Goal: Information Seeking & Learning: Learn about a topic

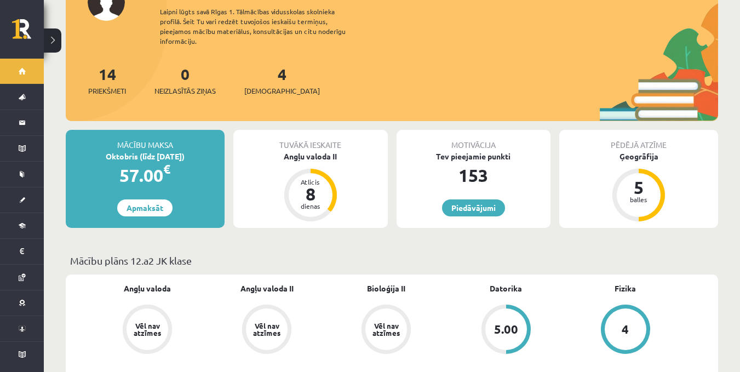
scroll to position [102, 0]
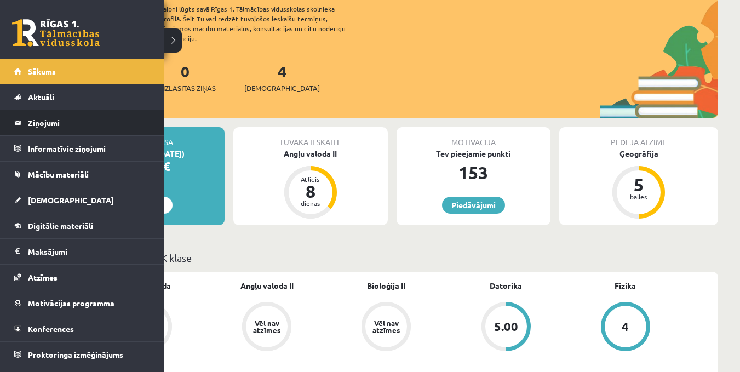
click at [43, 130] on legend "Ziņojumi 0" at bounding box center [89, 122] width 123 height 25
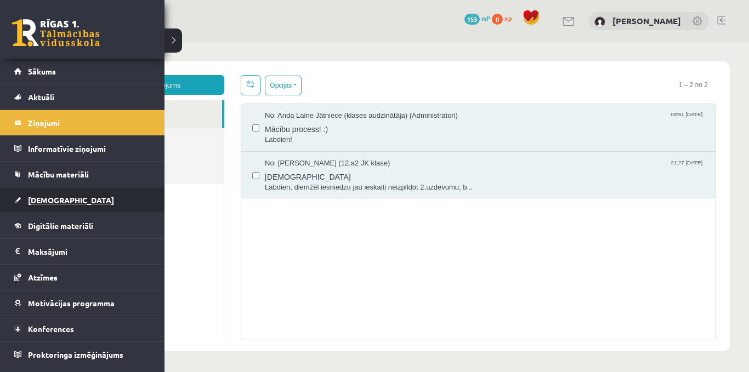
click at [47, 195] on link "[DEMOGRAPHIC_DATA]" at bounding box center [82, 199] width 136 height 25
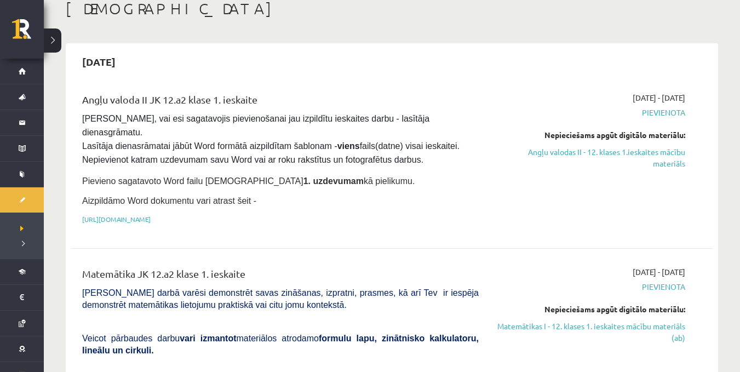
scroll to position [54, 0]
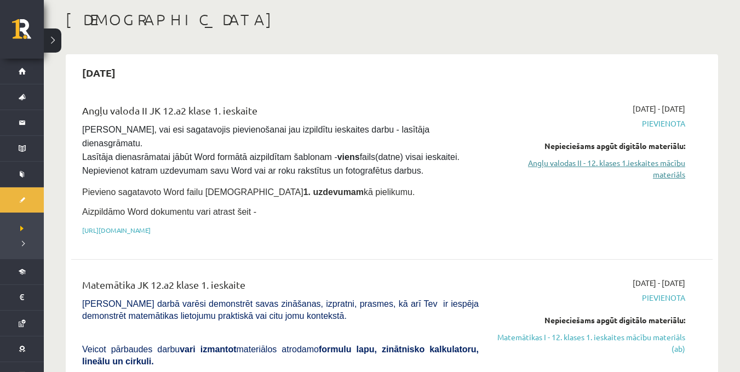
click at [675, 175] on link "Angļu valodas II - 12. klases 1.ieskaites mācību materiāls" at bounding box center [590, 168] width 190 height 23
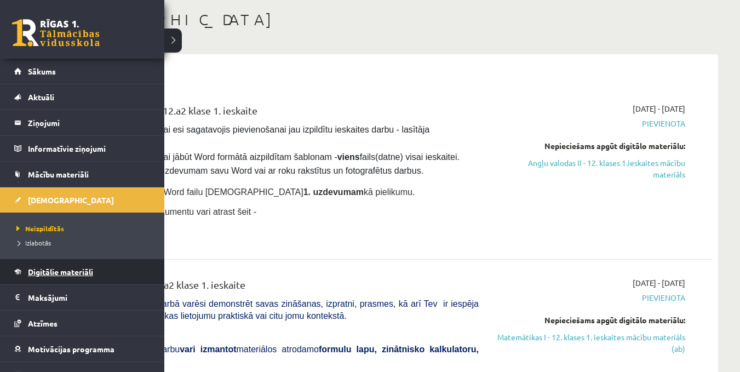
click at [30, 270] on span "Digitālie materiāli" at bounding box center [60, 272] width 65 height 10
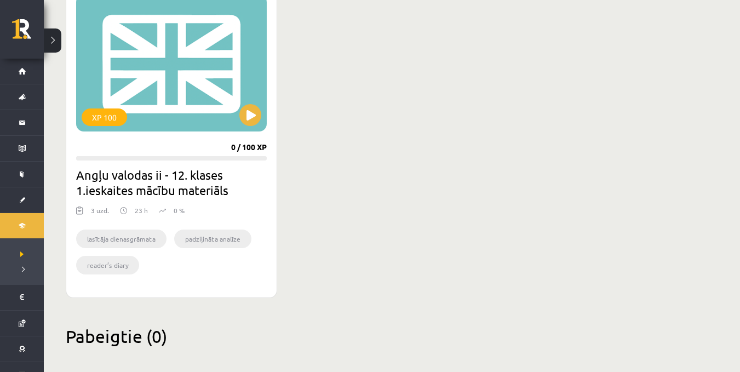
scroll to position [686, 0]
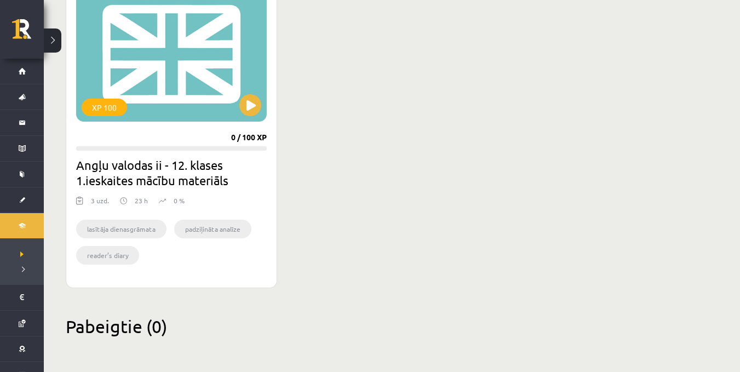
click at [119, 232] on li "lasītāja dienasgrāmata" at bounding box center [121, 229] width 90 height 19
click at [163, 73] on div "XP 100" at bounding box center [171, 53] width 191 height 137
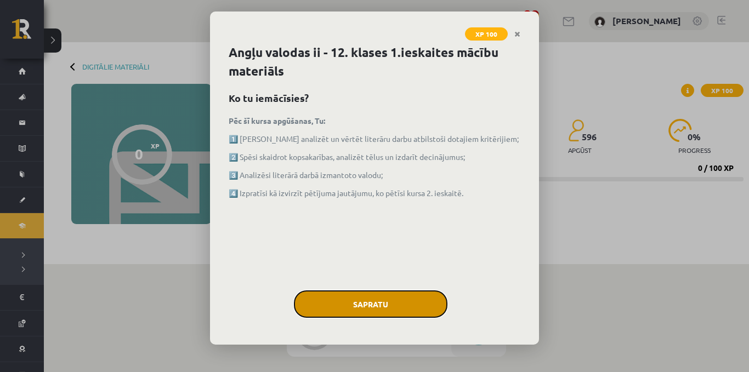
click at [415, 295] on button "Sapratu" at bounding box center [370, 303] width 153 height 27
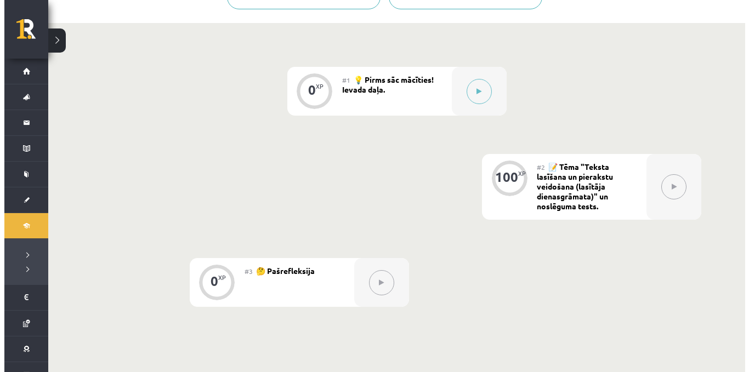
scroll to position [229, 0]
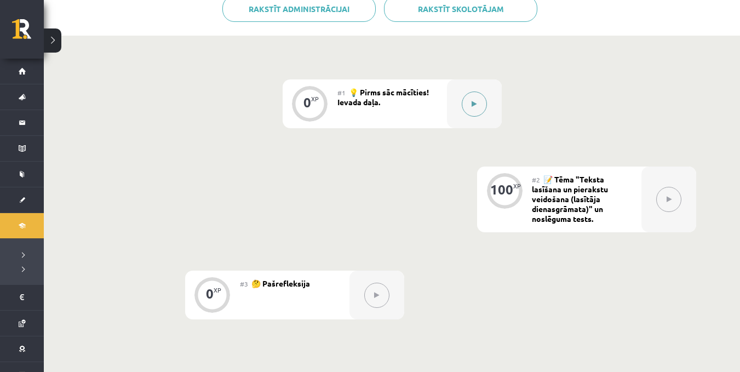
click at [465, 110] on button at bounding box center [474, 104] width 25 height 25
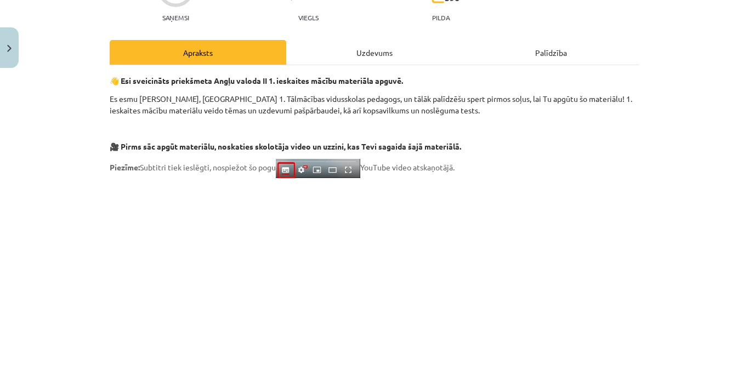
scroll to position [117, 0]
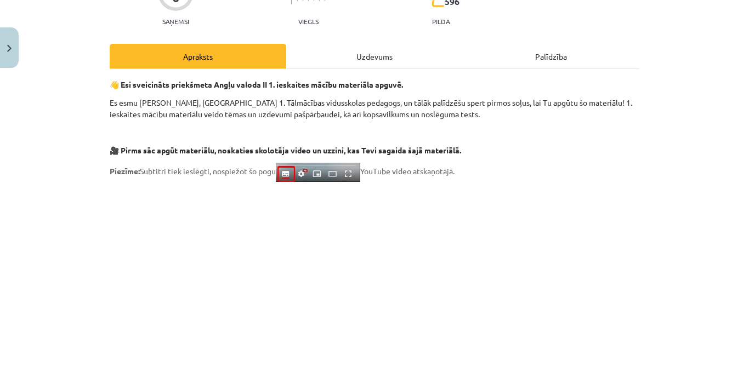
click at [242, 56] on div "Apraksts" at bounding box center [198, 56] width 176 height 25
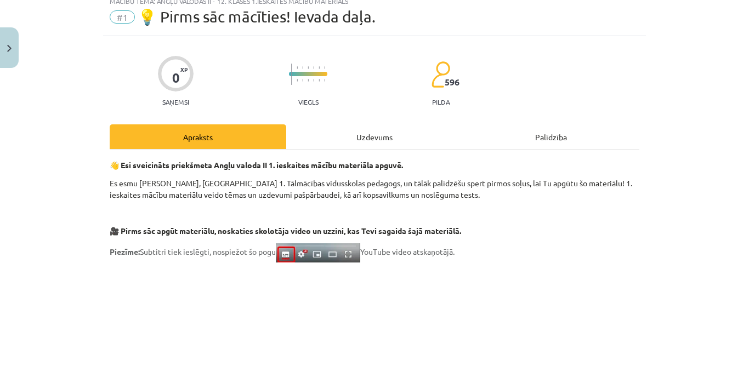
scroll to position [27, 0]
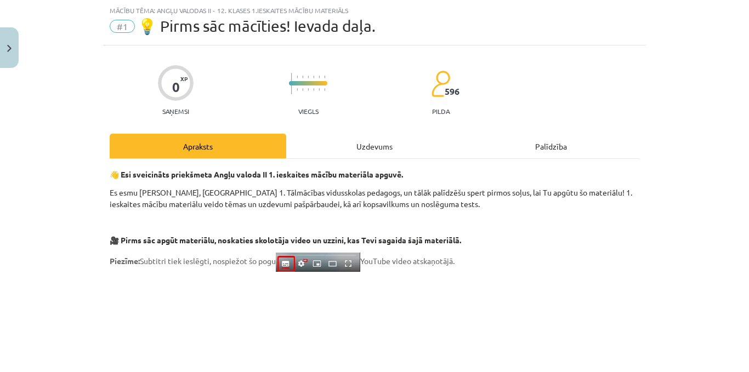
click at [353, 146] on div "Uzdevums" at bounding box center [374, 146] width 176 height 25
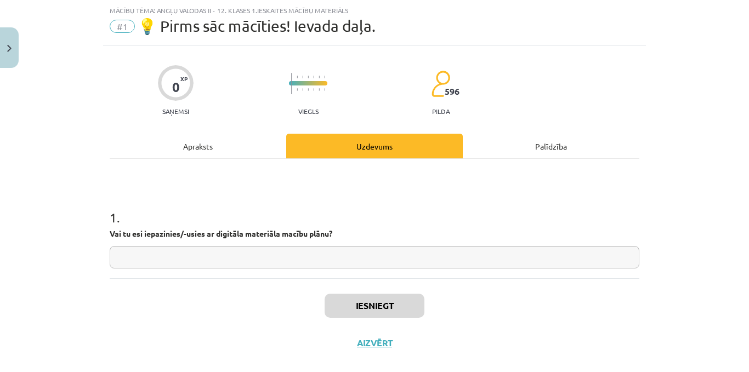
click at [525, 145] on div "Palīdzība" at bounding box center [550, 146] width 176 height 25
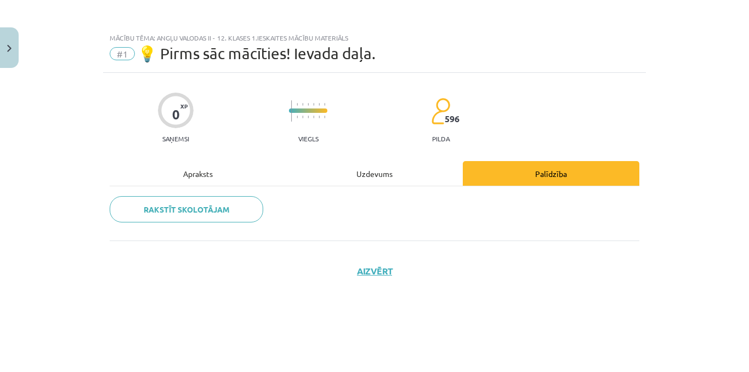
scroll to position [0, 0]
click at [215, 170] on div "Apraksts" at bounding box center [198, 173] width 176 height 25
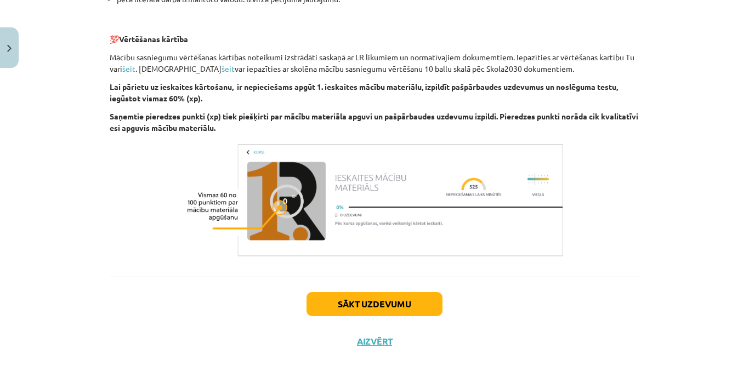
scroll to position [782, 0]
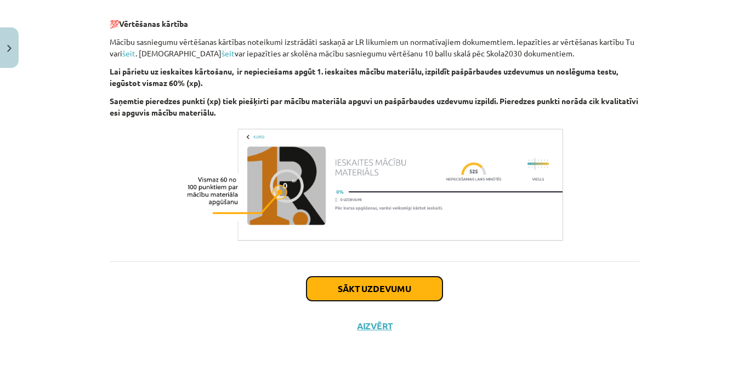
click at [404, 285] on button "Sākt uzdevumu" at bounding box center [374, 289] width 136 height 24
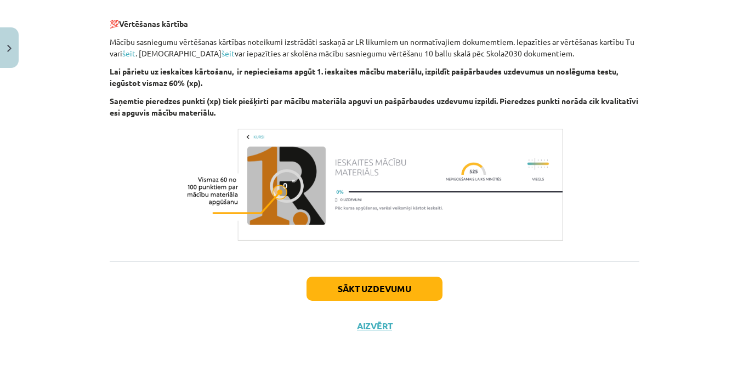
scroll to position [27, 0]
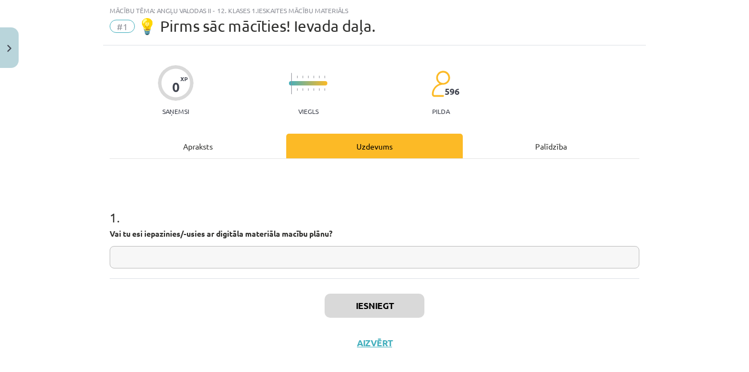
click at [200, 148] on div "Apraksts" at bounding box center [198, 146] width 176 height 25
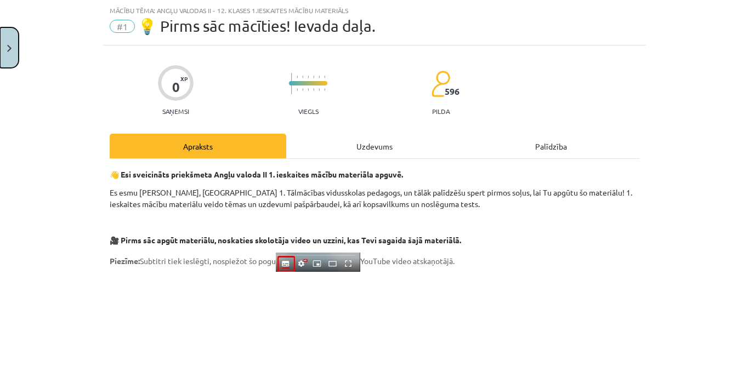
click at [9, 45] on img "Close" at bounding box center [9, 48] width 4 height 7
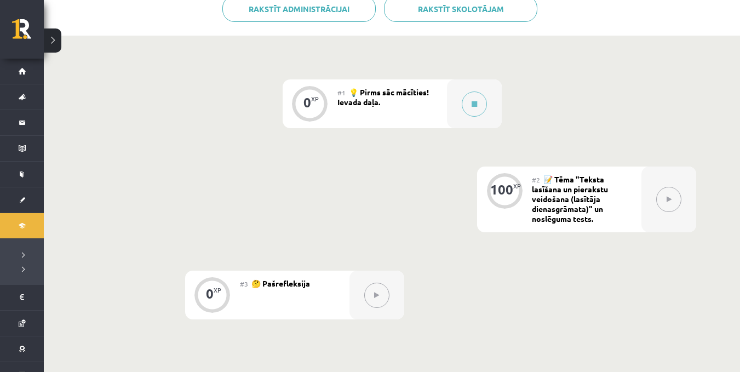
click at [660, 200] on button at bounding box center [668, 199] width 25 height 25
click at [487, 115] on div at bounding box center [474, 103] width 55 height 49
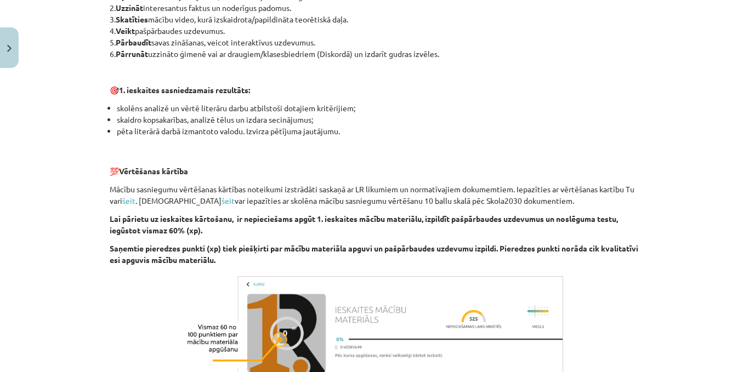
scroll to position [782, 0]
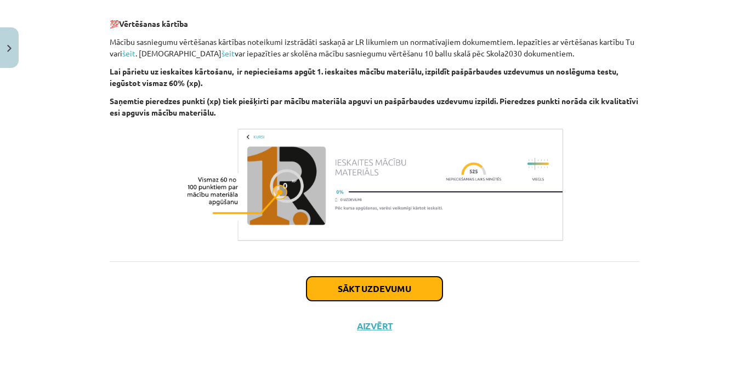
click at [323, 285] on button "Sākt uzdevumu" at bounding box center [374, 289] width 136 height 24
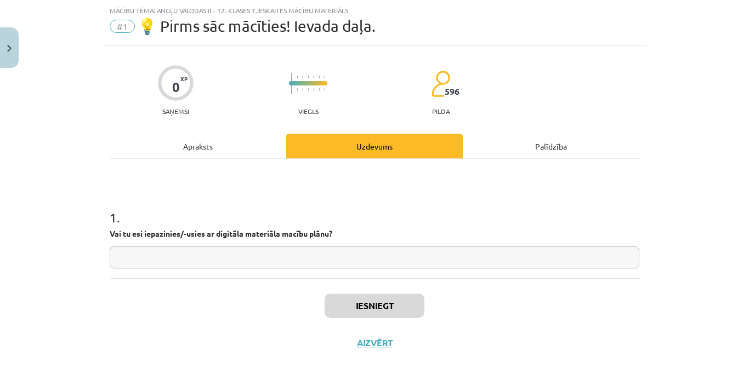
scroll to position [44, 0]
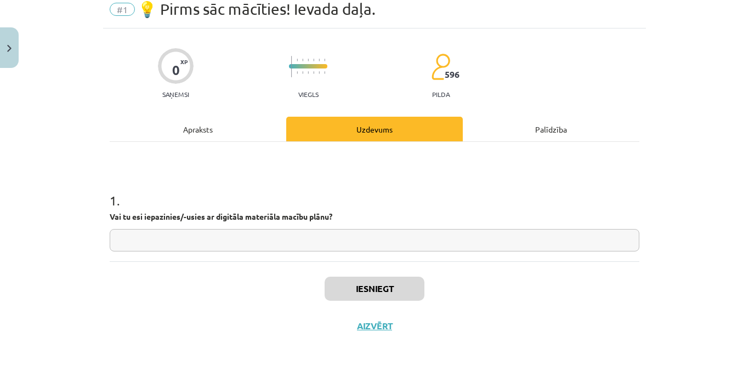
click at [249, 241] on input "text" at bounding box center [374, 240] width 529 height 22
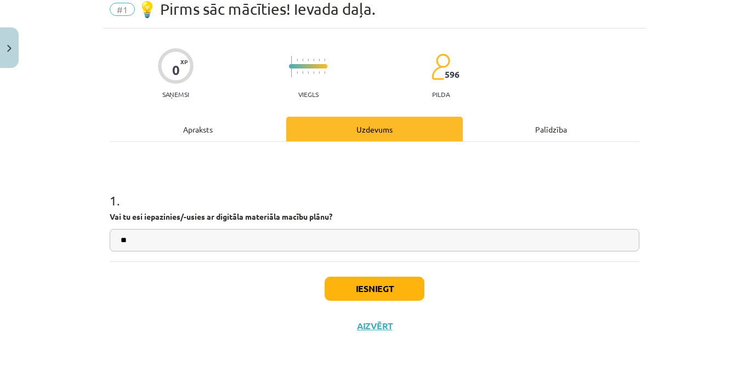
type input "**"
click at [359, 276] on div "Iesniegt Aizvērt" at bounding box center [374, 299] width 529 height 77
click at [359, 284] on button "Iesniegt" at bounding box center [374, 289] width 100 height 24
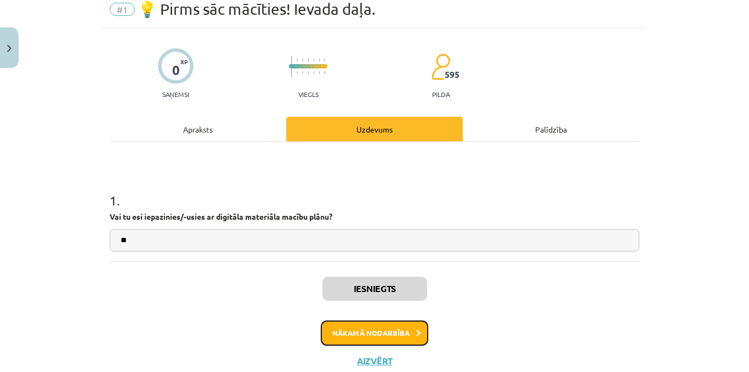
click at [341, 337] on button "Nākamā nodarbība" at bounding box center [374, 333] width 107 height 25
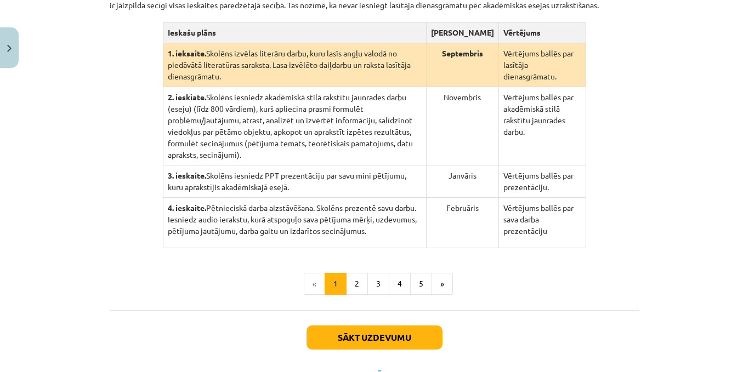
scroll to position [277, 0]
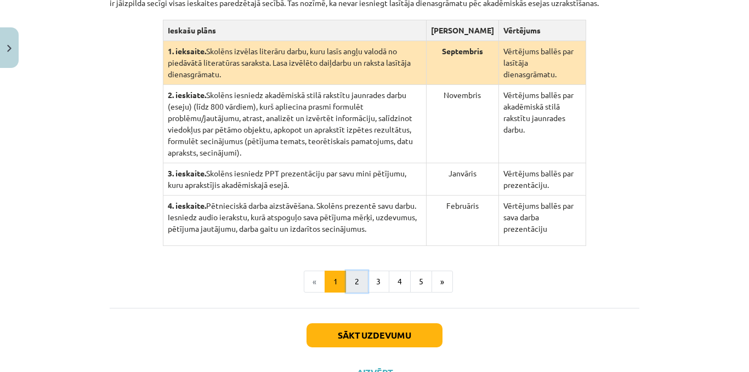
click at [361, 278] on button "2" at bounding box center [357, 282] width 22 height 22
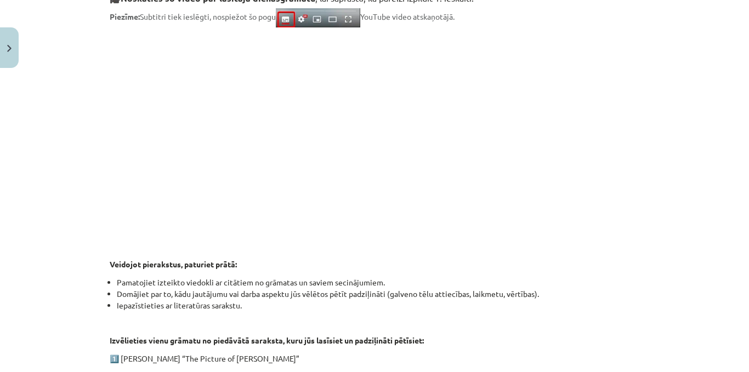
scroll to position [317, 0]
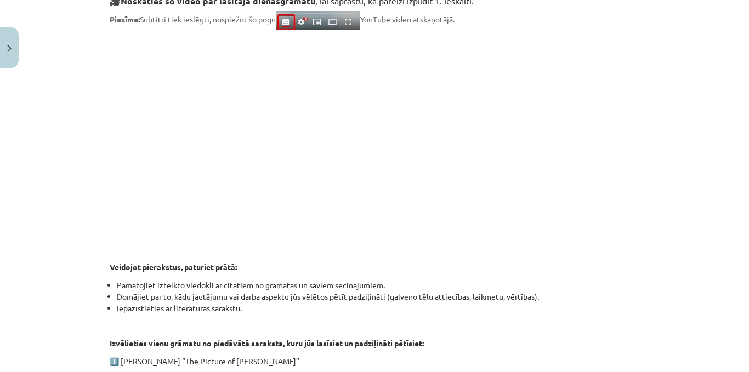
drag, startPoint x: 734, startPoint y: 192, endPoint x: 734, endPoint y: 227, distance: 35.1
click at [734, 227] on div "Mācību tēma: Angļu valodas ii - 12. klases 1.ieskaites mācību materiāls #2 📝 Tē…" at bounding box center [374, 186] width 749 height 372
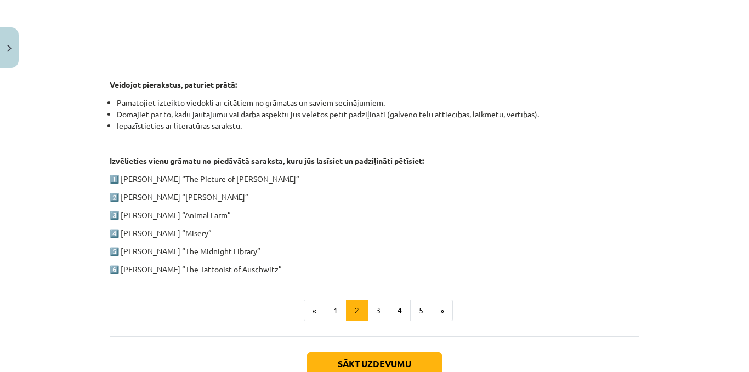
scroll to position [559, 0]
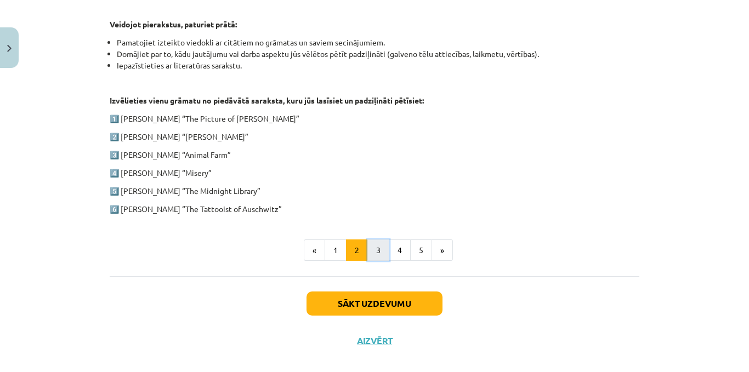
click at [368, 254] on button "3" at bounding box center [378, 250] width 22 height 22
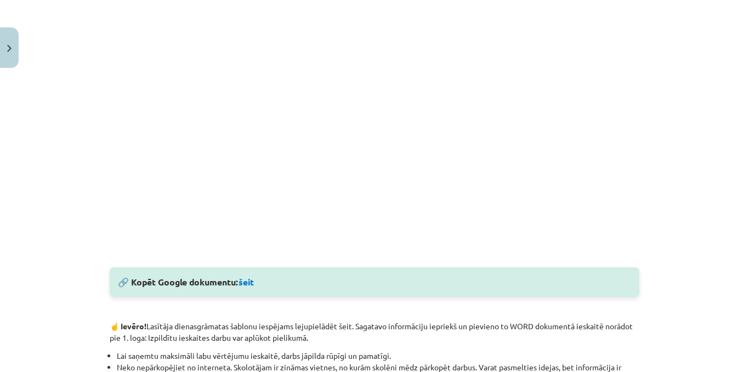
scroll to position [380, 0]
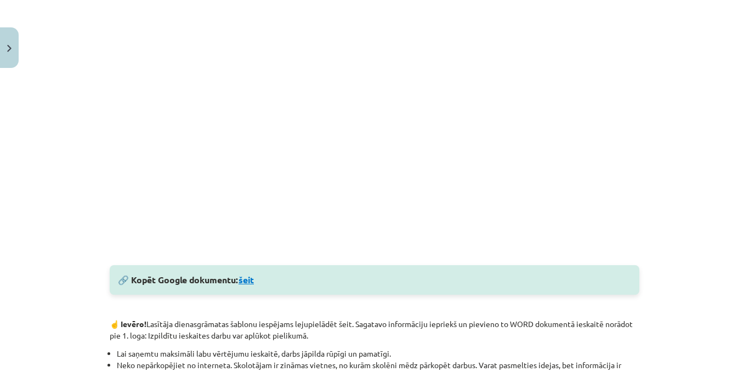
click at [245, 283] on link "šeit" at bounding box center [245, 280] width 15 height 12
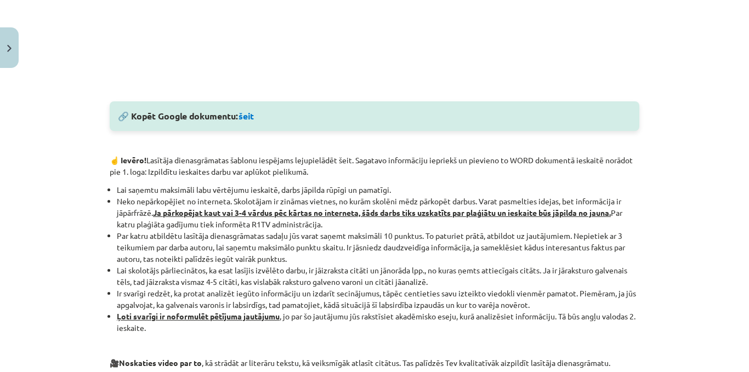
scroll to position [546, 0]
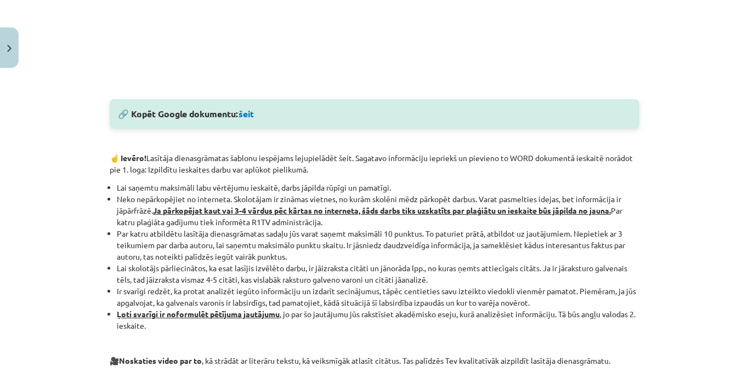
click at [726, 174] on div "Mācību tēma: Angļu valodas ii - 12. klases 1.ieskaites mācību materiāls #2 📝 Tē…" at bounding box center [374, 186] width 749 height 372
click at [726, 175] on div "Mācību tēma: Angļu valodas ii - 12. klases 1.ieskaites mācību materiāls #2 📝 Tē…" at bounding box center [374, 186] width 749 height 372
click at [722, 176] on div "Mācību tēma: Angļu valodas ii - 12. klases 1.ieskaites mācību materiāls #2 📝 Tē…" at bounding box center [374, 186] width 749 height 372
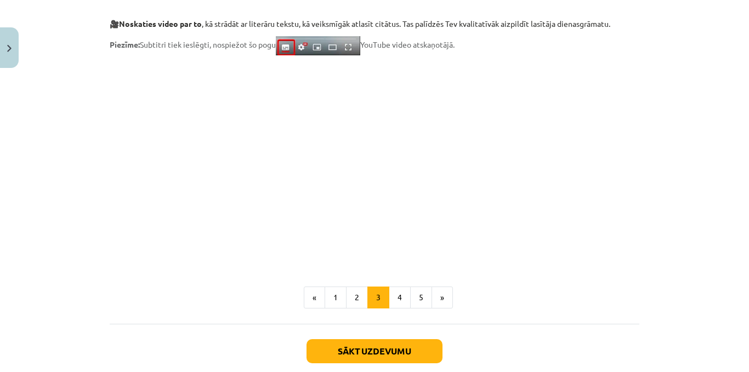
scroll to position [871, 0]
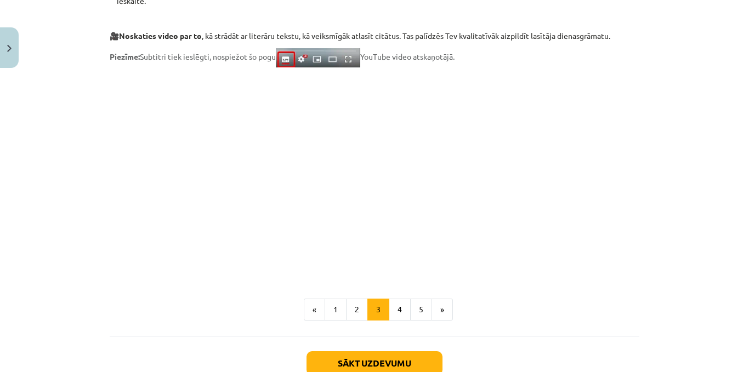
click at [737, 262] on div "Mācību tēma: Angļu valodas ii - 12. klases 1.ieskaites mācību materiāls #2 📝 Tē…" at bounding box center [374, 186] width 749 height 372
click at [736, 266] on div "Mācību tēma: Angļu valodas ii - 12. klases 1.ieskaites mācību materiāls #2 📝 Tē…" at bounding box center [374, 186] width 749 height 372
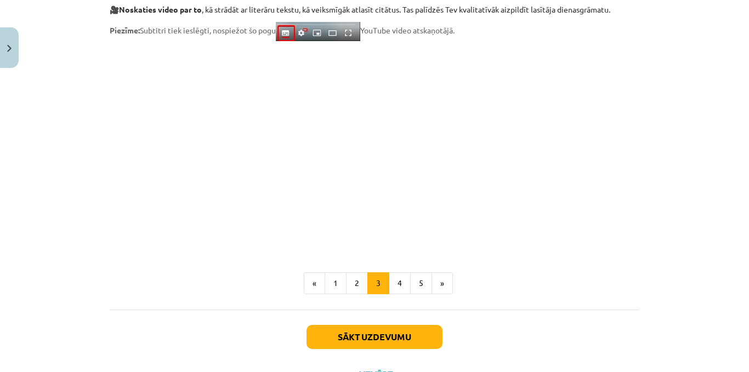
scroll to position [899, 0]
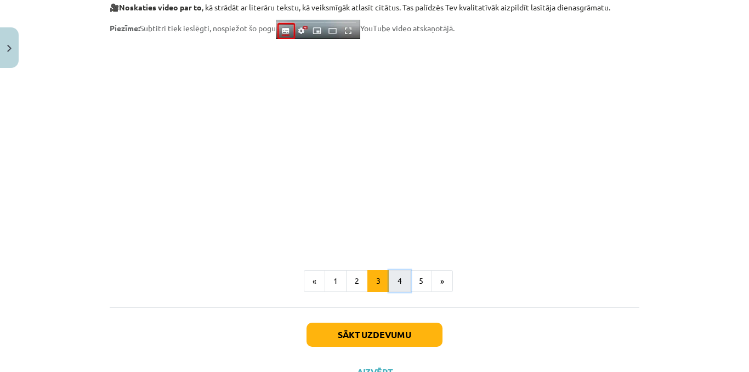
click at [402, 287] on button "4" at bounding box center [400, 281] width 22 height 22
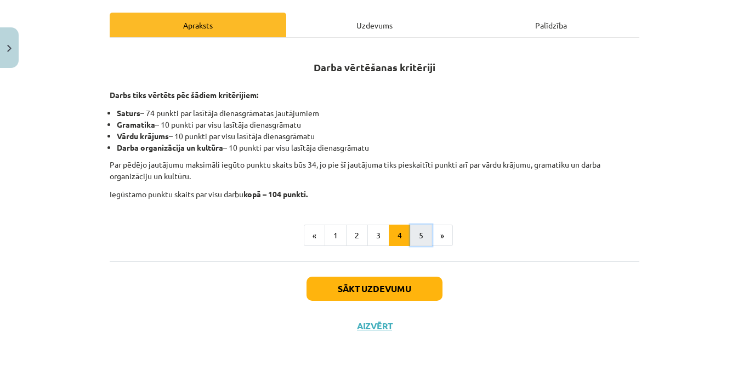
click at [415, 239] on button "5" at bounding box center [421, 236] width 22 height 22
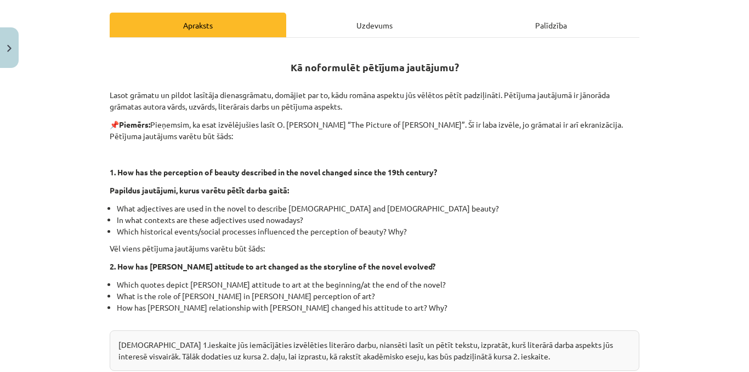
scroll to position [367, 0]
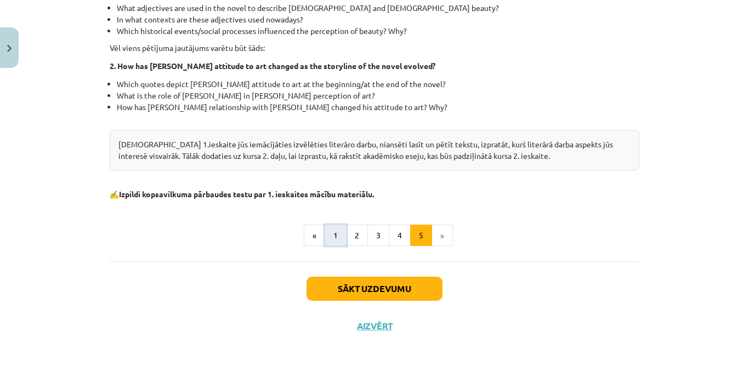
click at [327, 233] on button "1" at bounding box center [335, 236] width 22 height 22
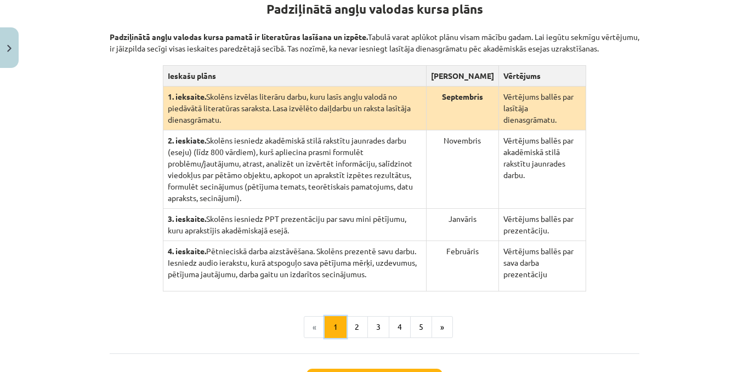
scroll to position [214, 0]
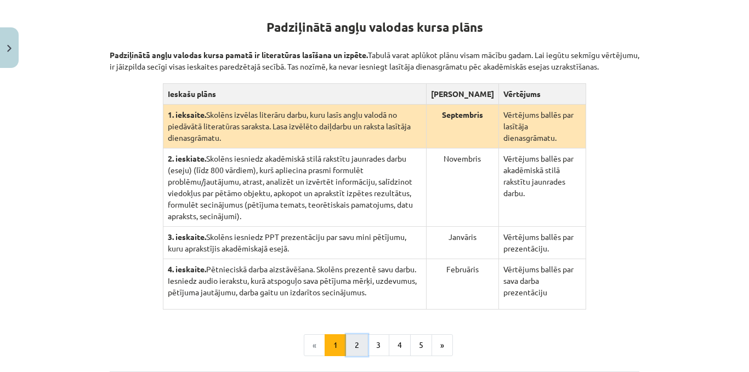
click at [350, 334] on button "2" at bounding box center [357, 345] width 22 height 22
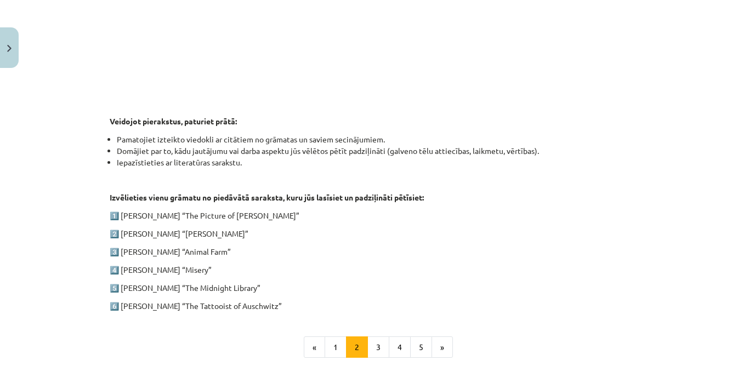
scroll to position [470, 0]
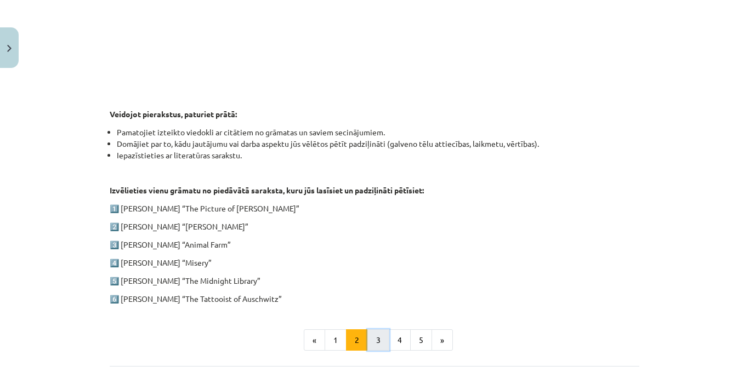
click at [374, 336] on button "3" at bounding box center [378, 340] width 22 height 22
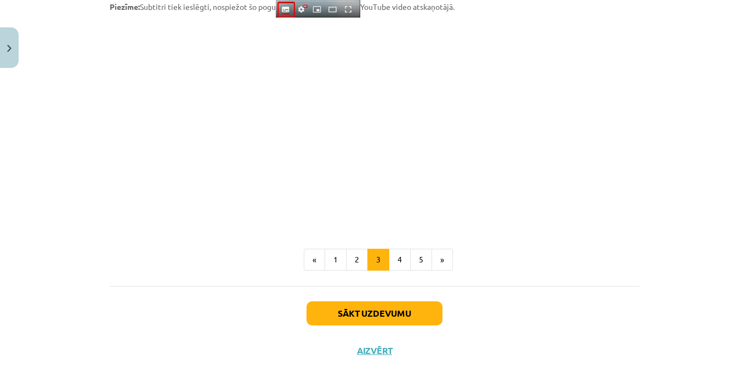
scroll to position [927, 0]
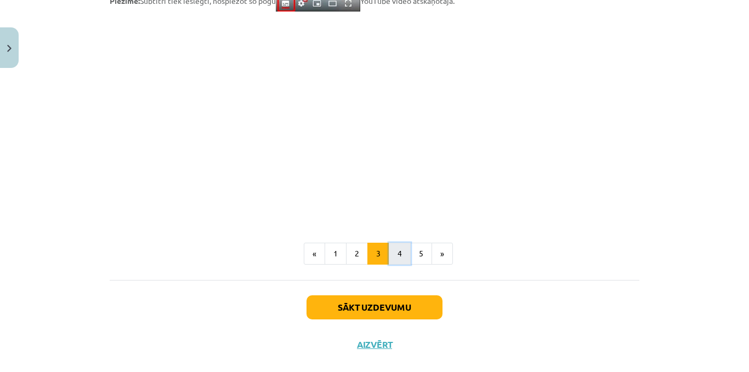
click at [399, 252] on button "4" at bounding box center [400, 254] width 22 height 22
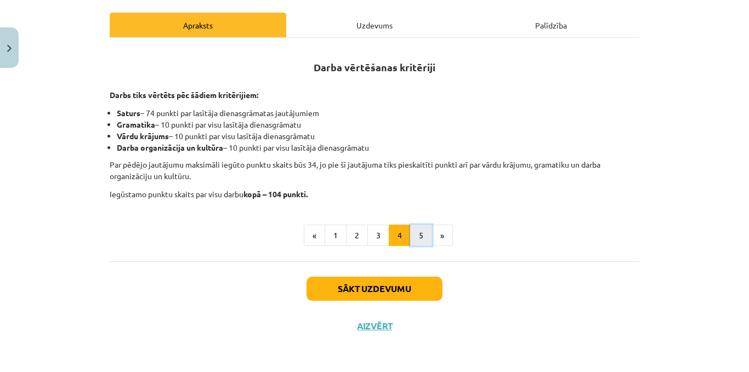
click at [416, 240] on button "5" at bounding box center [421, 236] width 22 height 22
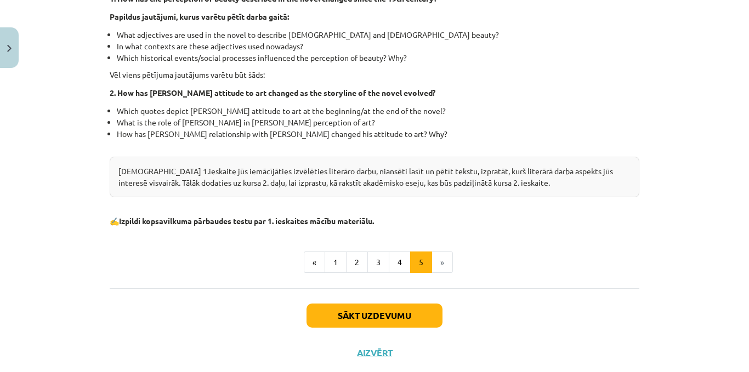
scroll to position [346, 0]
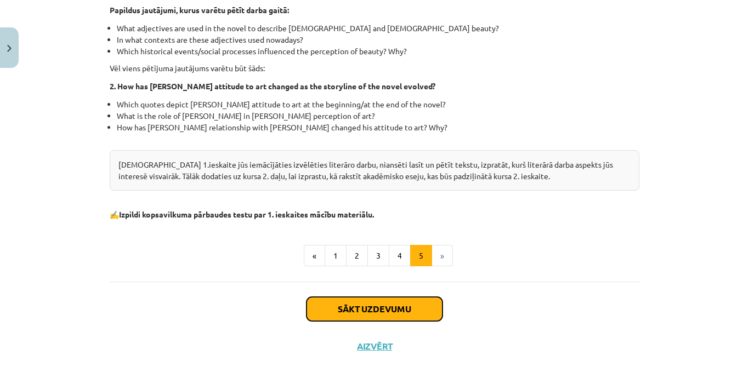
click at [331, 307] on button "Sākt uzdevumu" at bounding box center [374, 309] width 136 height 24
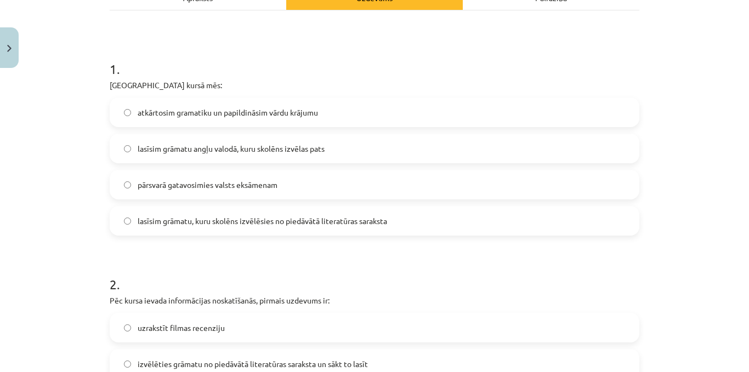
scroll to position [192, 0]
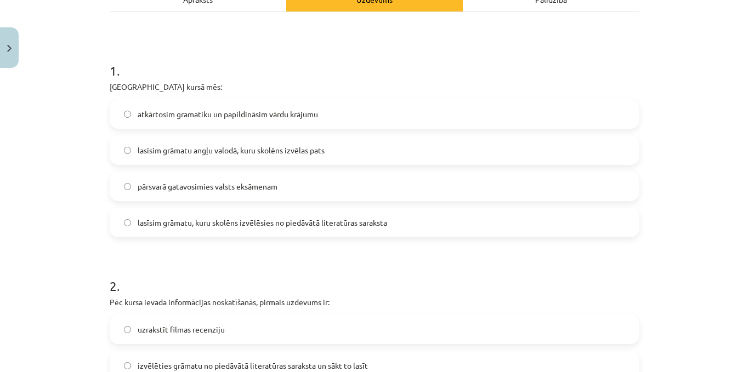
click at [253, 223] on span "lasīsim grāmatu, kuru skolēns izvēlēsies no piedāvātā literatūras saraksta" at bounding box center [262, 223] width 249 height 12
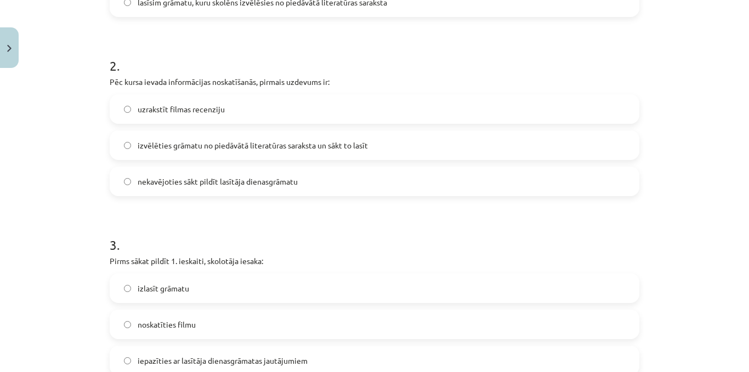
scroll to position [436, 0]
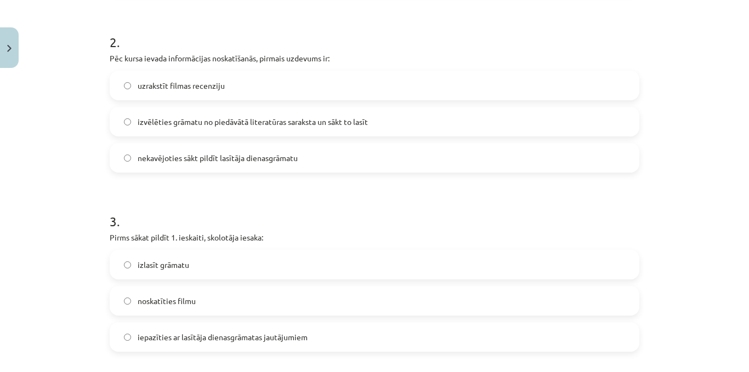
click at [271, 118] on span "izvēlēties grāmatu no piedāvātā literatūras saraksta un sākt to lasīt" at bounding box center [253, 122] width 230 height 12
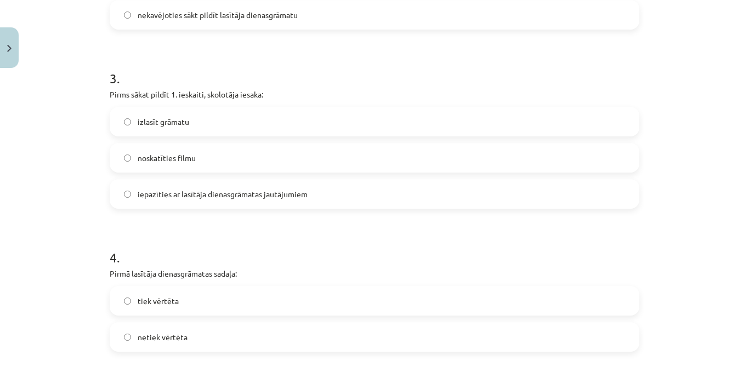
scroll to position [619, 0]
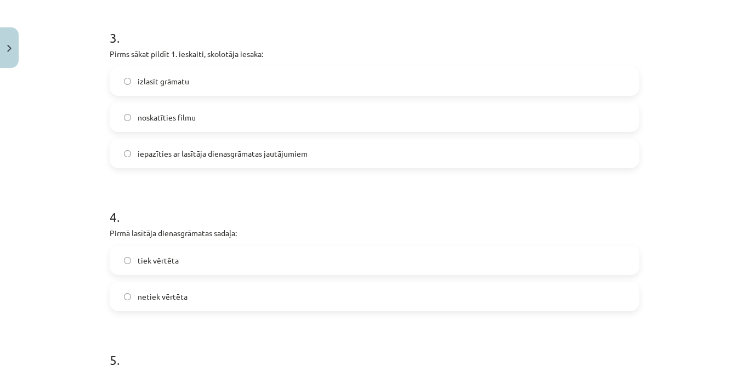
click at [277, 162] on label "iepazīties ar lasītāja dienasgrāmatas jautājumiem" at bounding box center [374, 153] width 527 height 27
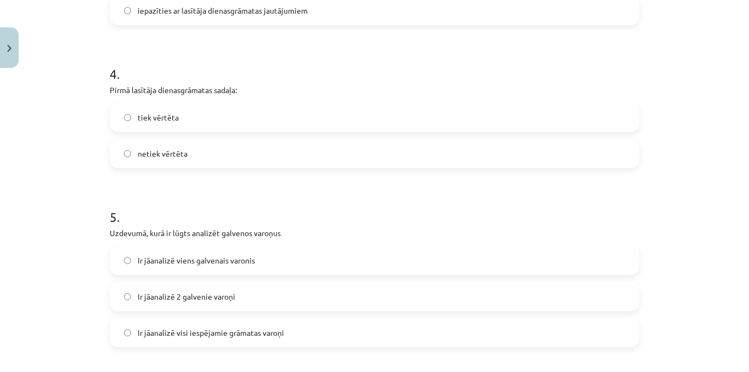
scroll to position [766, 0]
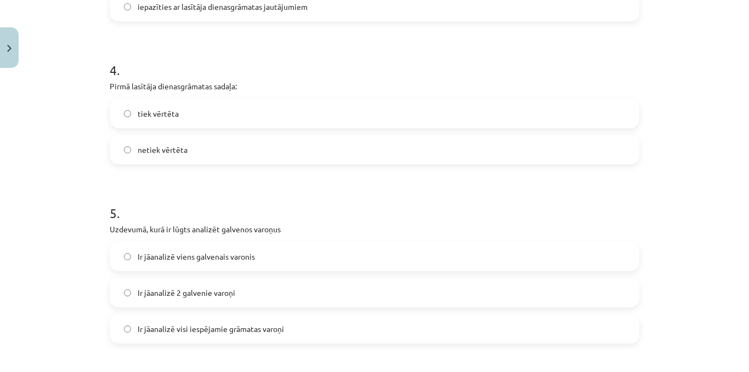
click at [197, 149] on label "netiek vērtēta" at bounding box center [374, 149] width 527 height 27
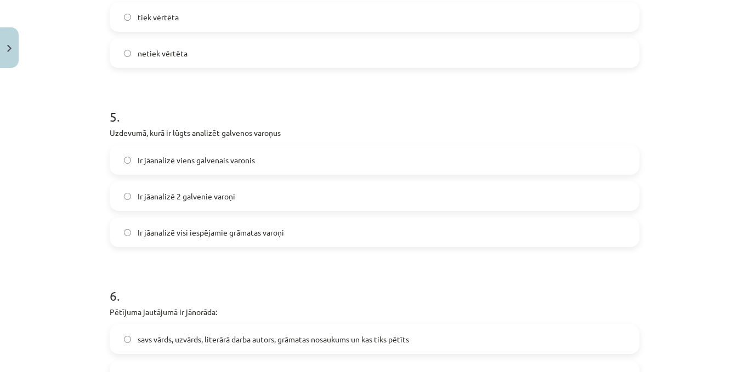
scroll to position [906, 0]
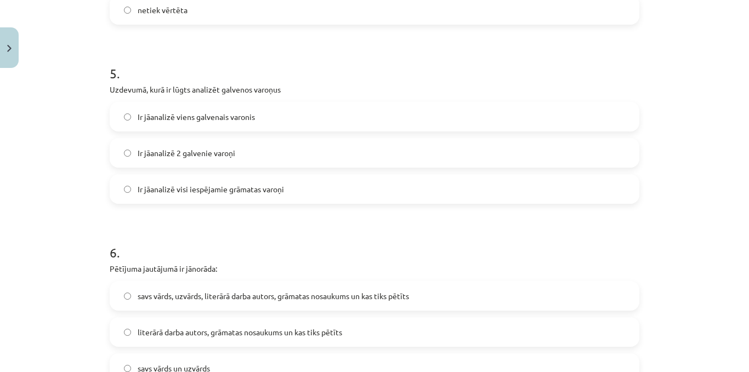
click at [236, 160] on label "Ir jāanalizē 2 galvenie varoņi" at bounding box center [374, 152] width 527 height 27
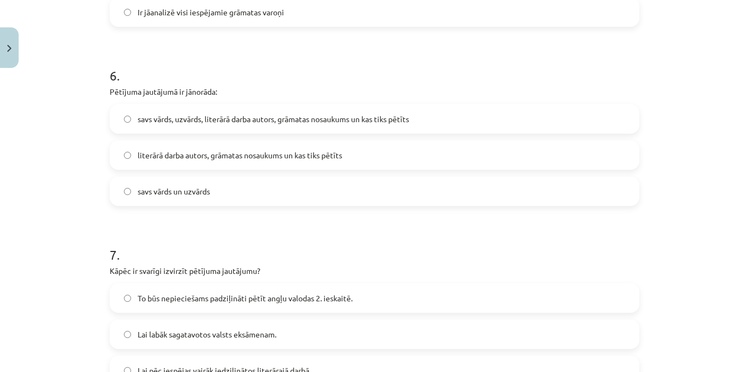
scroll to position [1093, 0]
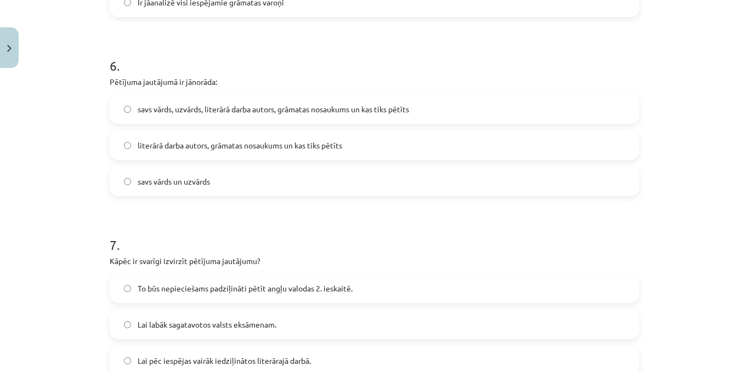
click at [322, 152] on label "literārā darba autors, grāmatas nosaukums un kas tiks pētīts" at bounding box center [374, 145] width 527 height 27
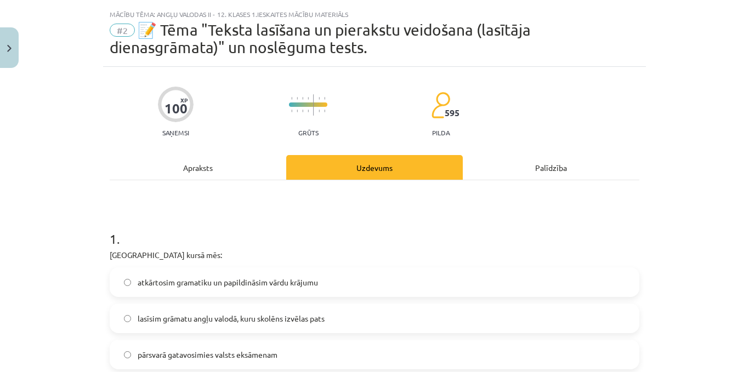
click at [208, 160] on div "Apraksts" at bounding box center [198, 167] width 176 height 25
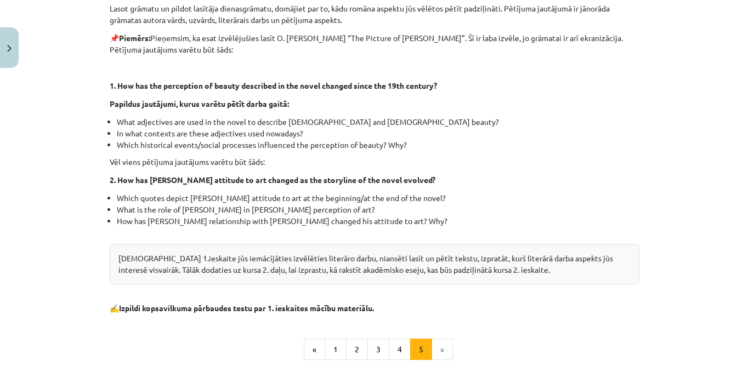
scroll to position [284, 0]
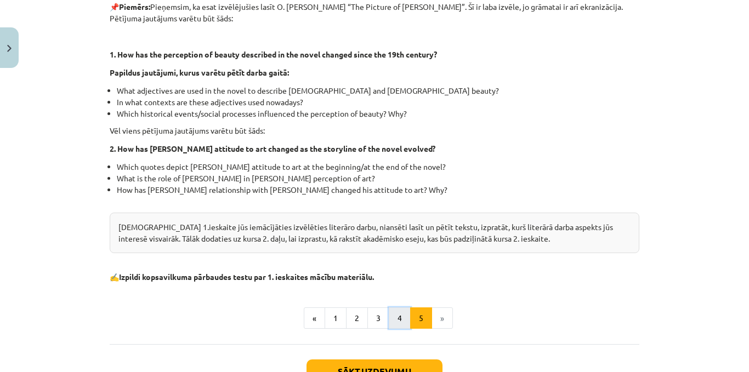
click at [389, 315] on button "4" at bounding box center [400, 318] width 22 height 22
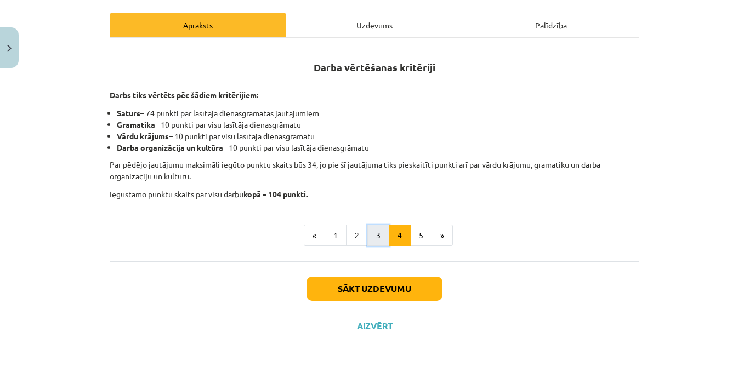
click at [367, 237] on button "3" at bounding box center [378, 236] width 22 height 22
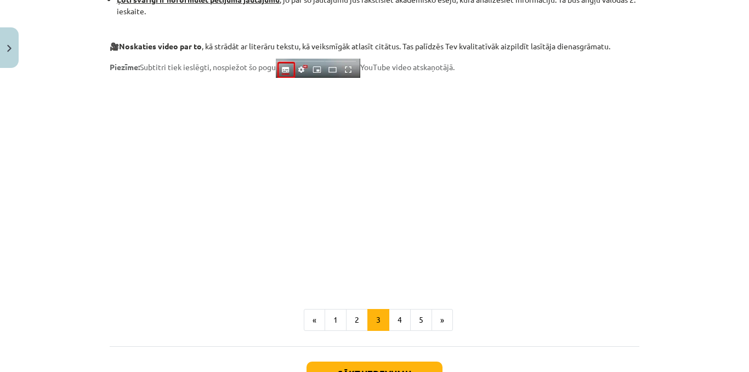
scroll to position [865, 0]
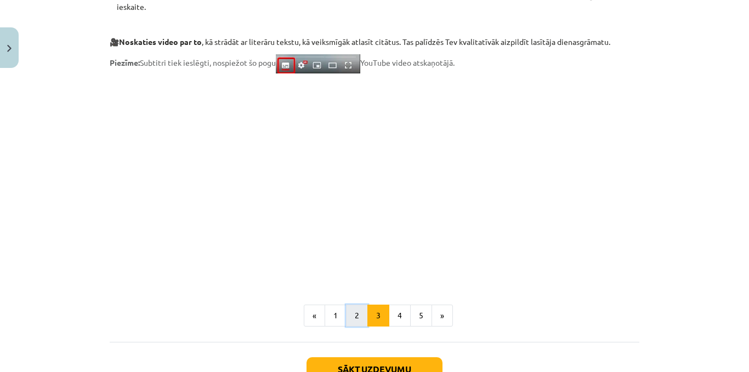
click at [346, 317] on button "2" at bounding box center [357, 316] width 22 height 22
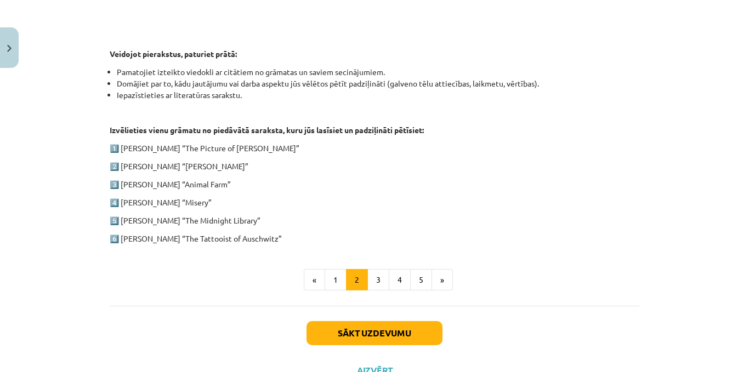
scroll to position [574, 0]
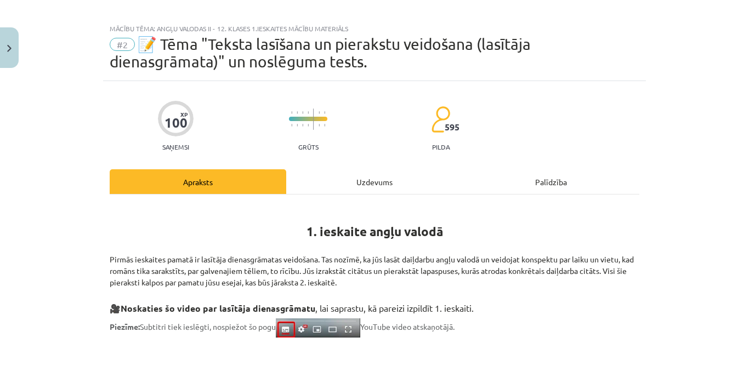
click at [356, 181] on div "Uzdevums" at bounding box center [374, 181] width 176 height 25
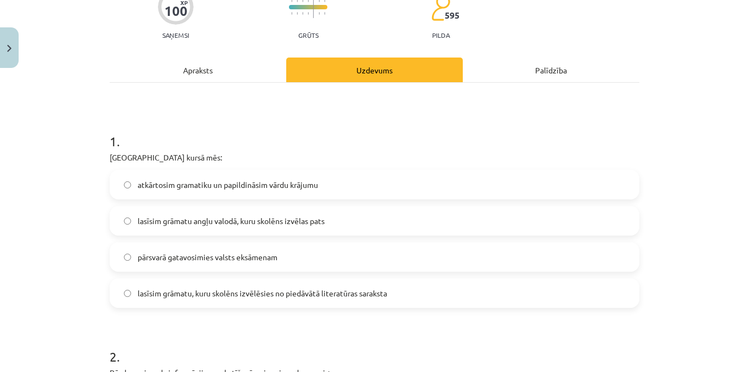
scroll to position [34, 0]
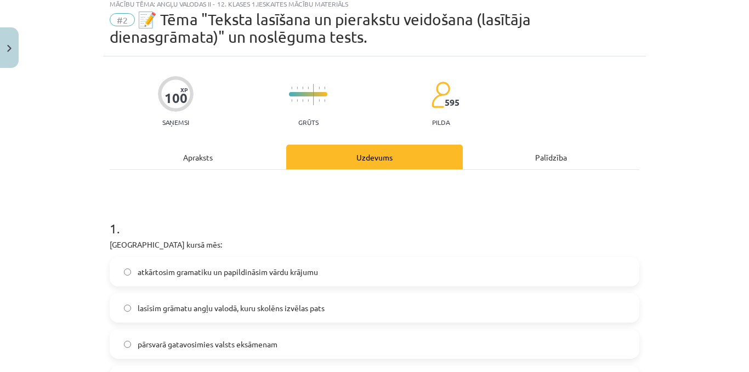
click at [194, 165] on div "Apraksts" at bounding box center [198, 157] width 176 height 25
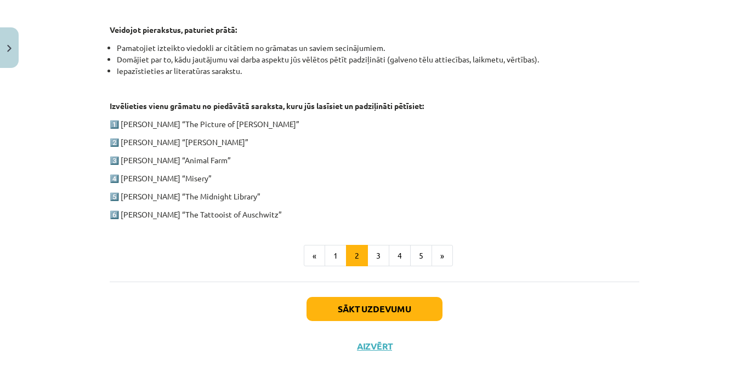
scroll to position [574, 0]
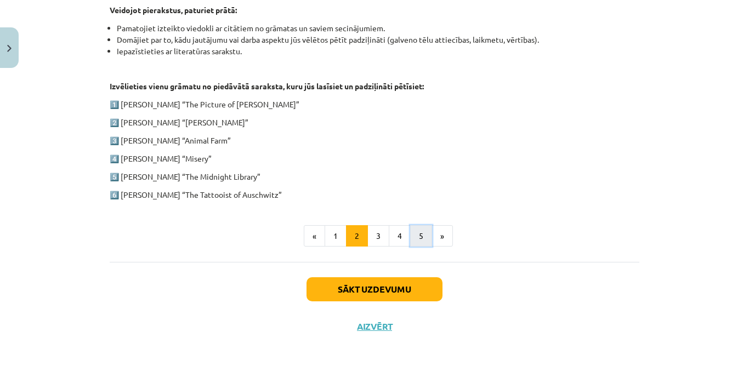
click at [412, 229] on button "5" at bounding box center [421, 236] width 22 height 22
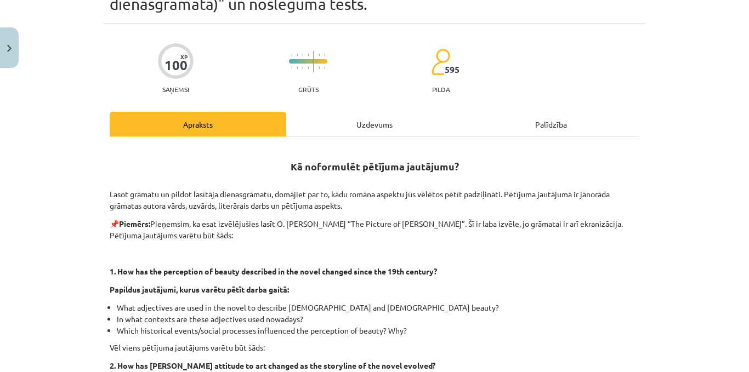
scroll to position [48, 0]
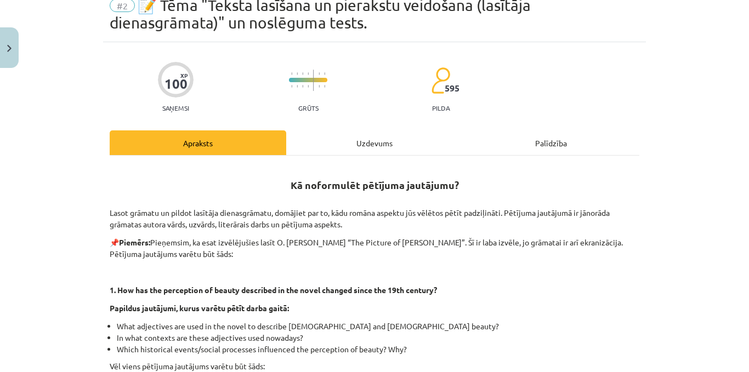
click at [733, 84] on div "Mācību tēma: Angļu valodas ii - 12. klases 1.ieskaites mācību materiāls #2 📝 Tē…" at bounding box center [374, 186] width 749 height 372
click at [367, 140] on div "Uzdevums" at bounding box center [374, 142] width 176 height 25
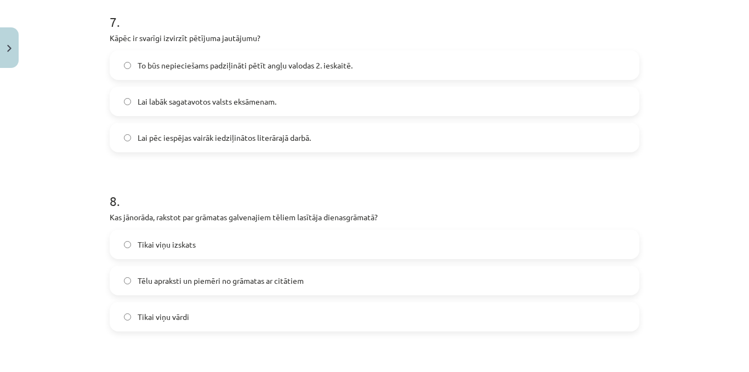
scroll to position [1236, 0]
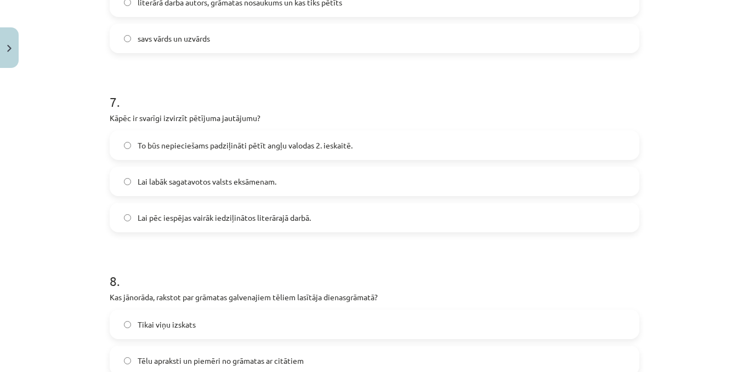
click at [224, 218] on span "Lai pēc iespējas vairāk iedziļinātos literārajā darbā." at bounding box center [224, 218] width 173 height 12
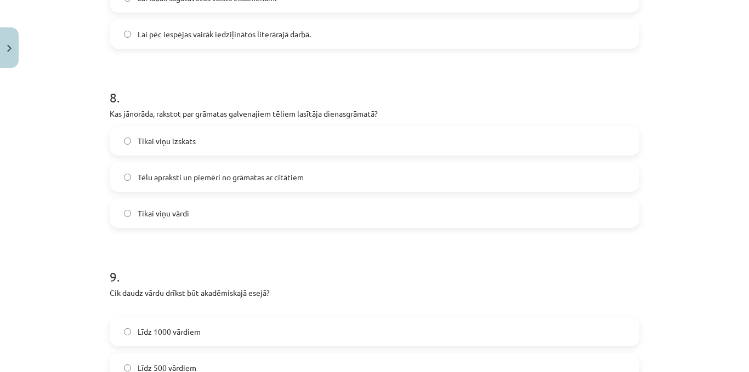
scroll to position [1459, 0]
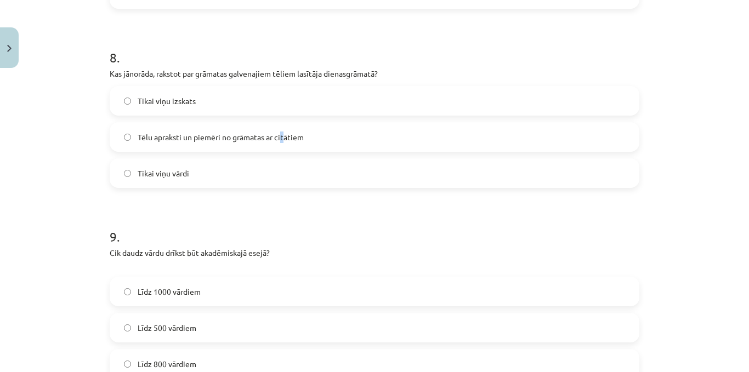
click at [279, 140] on span "Tēlu apraksti un piemēri no grāmatas ar citātiem" at bounding box center [221, 138] width 166 height 12
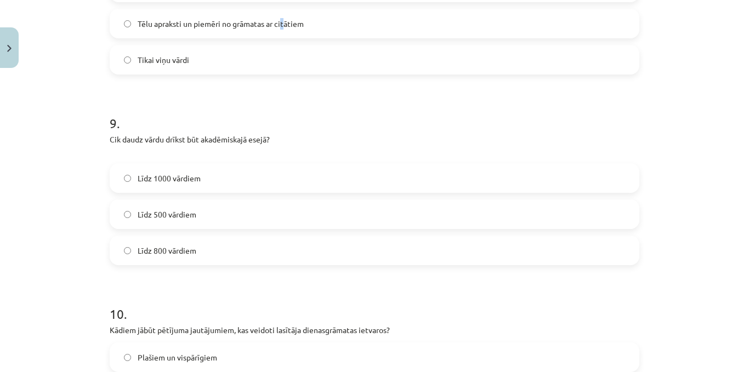
scroll to position [1583, 0]
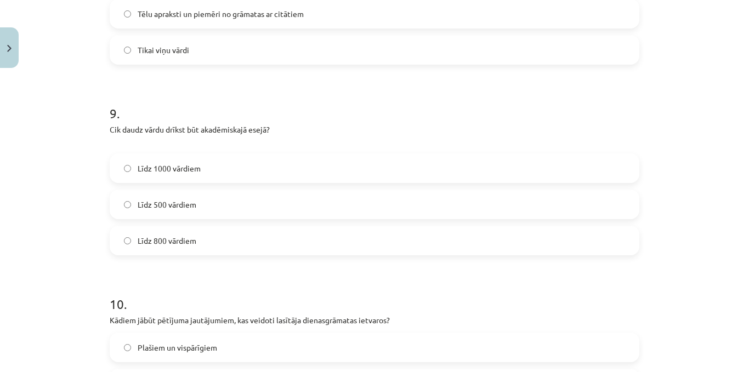
click at [238, 242] on label "Līdz 800 vārdiem" at bounding box center [374, 240] width 527 height 27
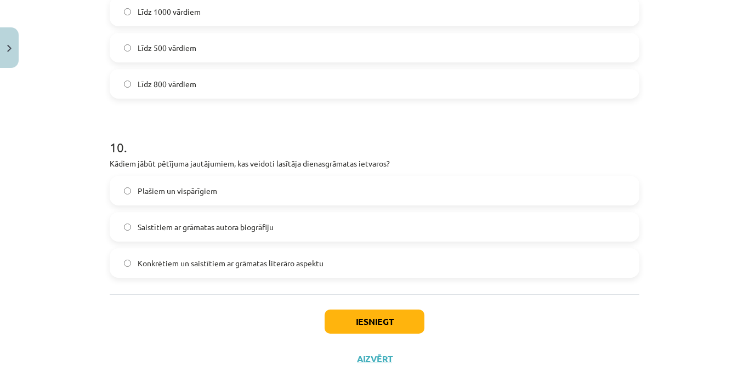
scroll to position [1746, 0]
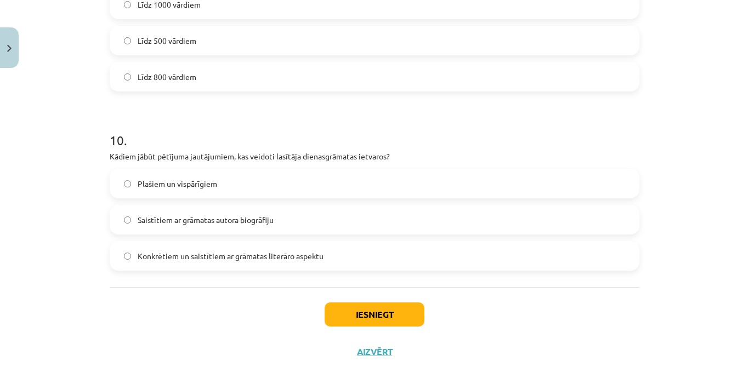
click at [211, 259] on span "Konkrētiem un saistītiem ar grāmatas literāro aspektu" at bounding box center [231, 256] width 186 height 12
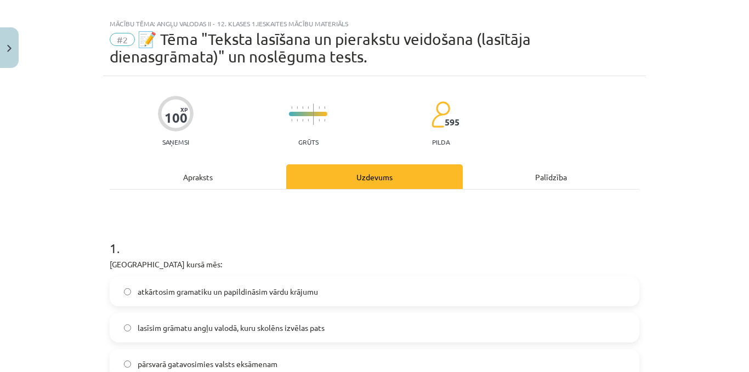
scroll to position [0, 0]
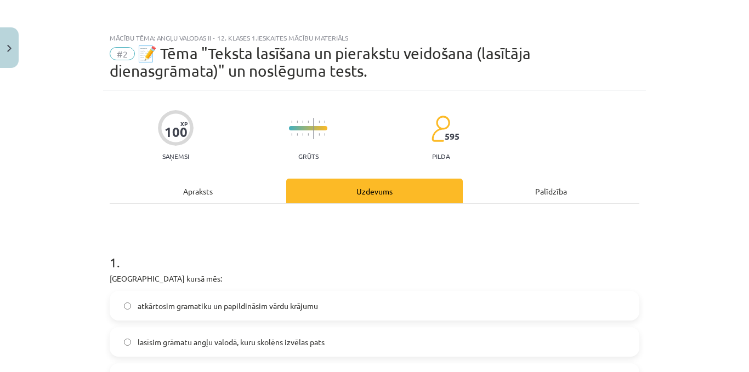
click at [191, 201] on div "Apraksts" at bounding box center [198, 191] width 176 height 25
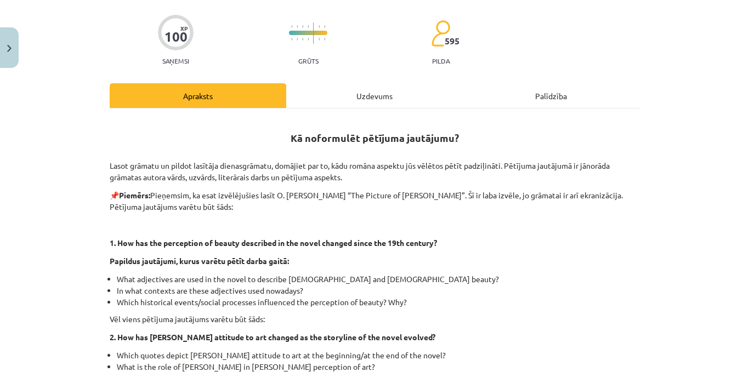
scroll to position [101, 0]
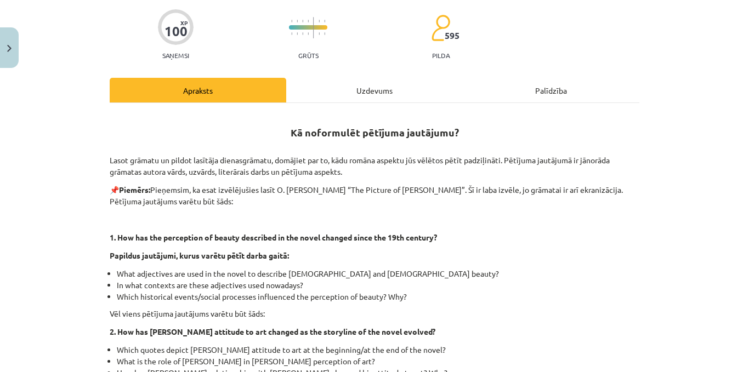
drag, startPoint x: 342, startPoint y: 89, endPoint x: 727, endPoint y: 78, distance: 385.4
click at [343, 89] on div "Uzdevums" at bounding box center [374, 90] width 176 height 25
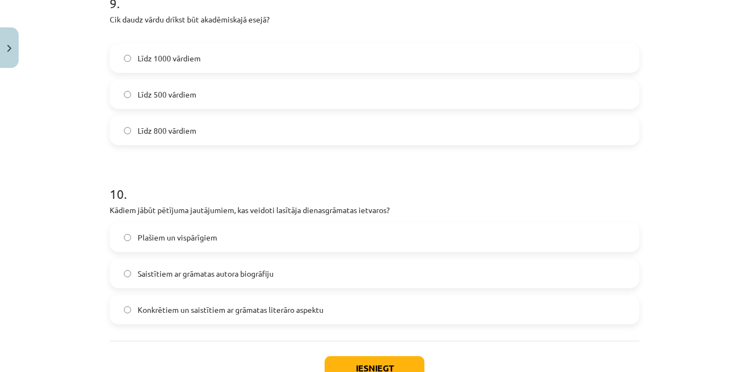
scroll to position [1772, 0]
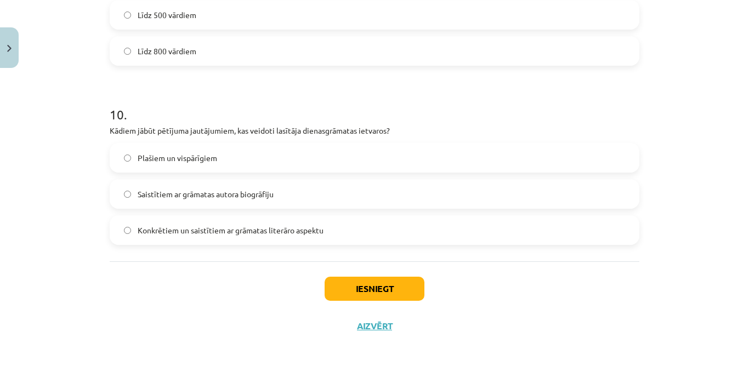
click at [229, 199] on span "Saistītiem ar grāmatas autora biogrāfiju" at bounding box center [206, 195] width 136 height 12
click at [376, 287] on button "Iesniegt" at bounding box center [374, 289] width 100 height 24
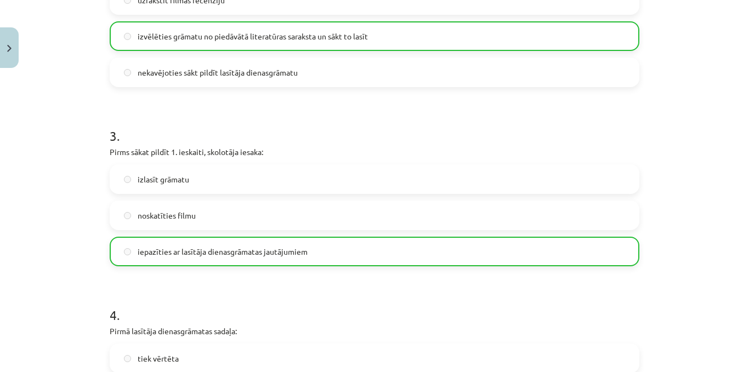
scroll to position [1807, 0]
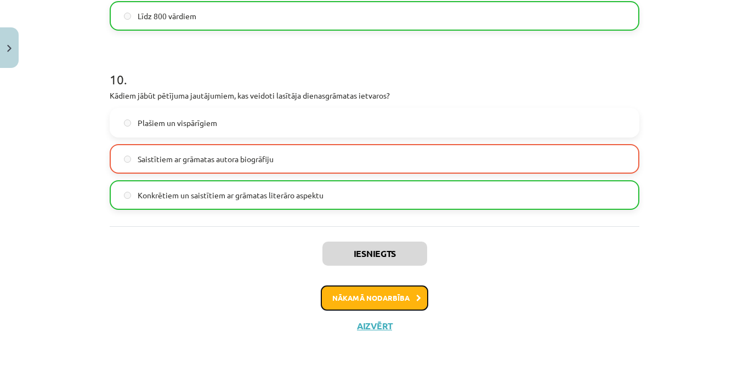
click at [404, 301] on button "Nākamā nodarbība" at bounding box center [374, 297] width 107 height 25
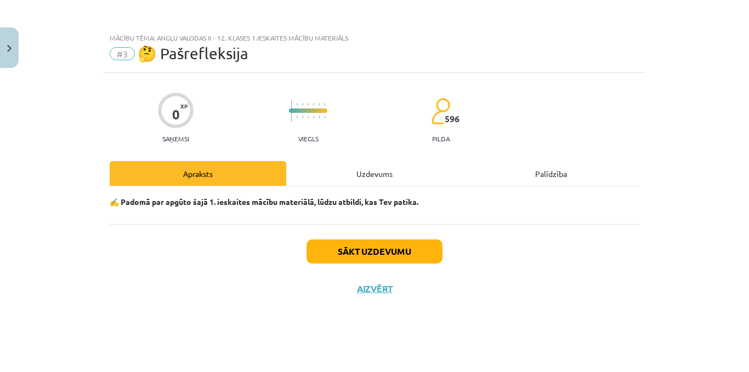
click at [366, 176] on div "Uzdevums" at bounding box center [374, 173] width 176 height 25
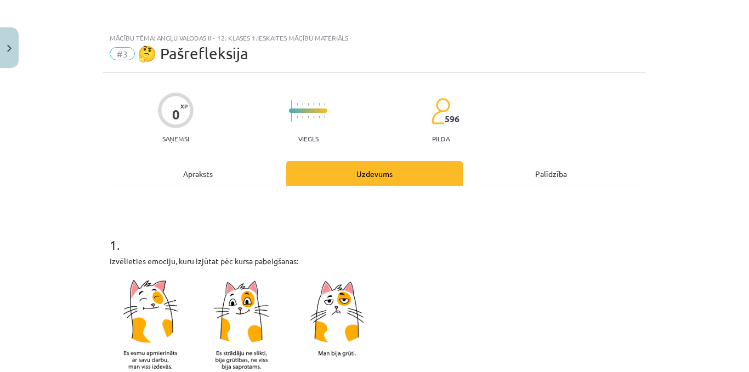
click at [203, 174] on div "Apraksts" at bounding box center [198, 173] width 176 height 25
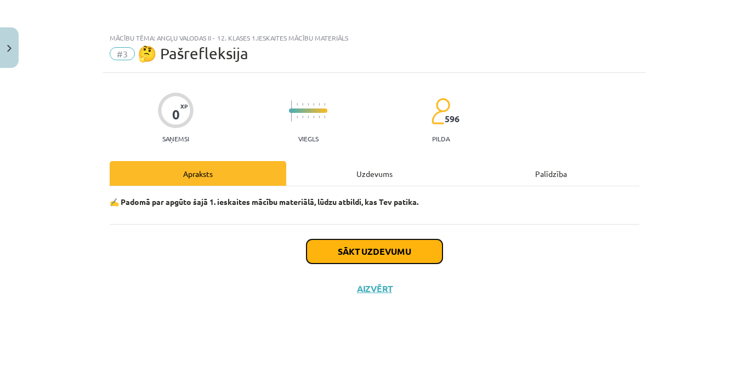
click at [387, 250] on button "Sākt uzdevumu" at bounding box center [374, 251] width 136 height 24
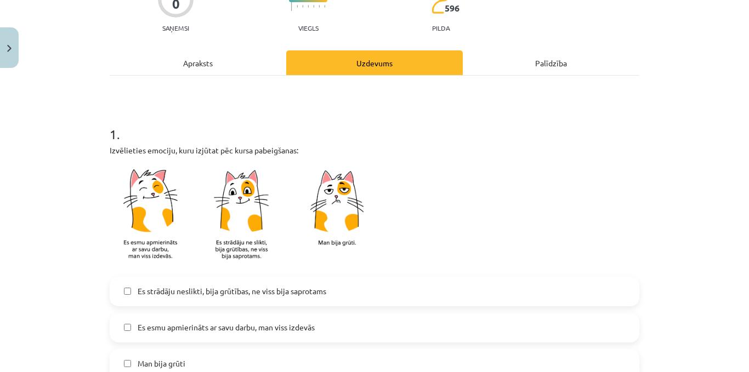
scroll to position [165, 0]
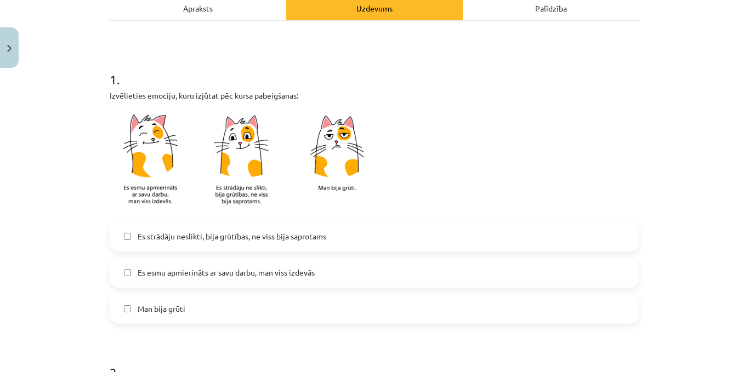
click at [307, 269] on span "Es esmu apmierināts ar savu darbu, man viss izdevās" at bounding box center [226, 273] width 177 height 12
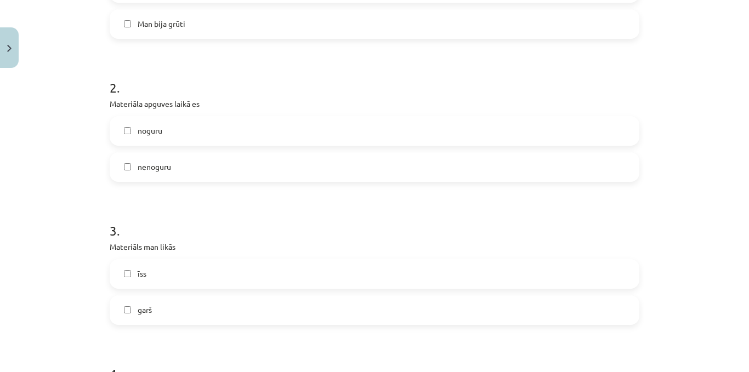
scroll to position [459, 0]
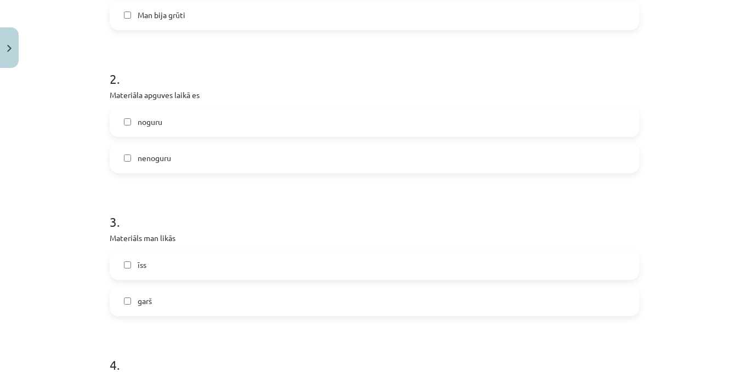
click at [168, 171] on label "nenoguru" at bounding box center [374, 158] width 527 height 27
click at [454, 255] on label "īss" at bounding box center [374, 265] width 527 height 27
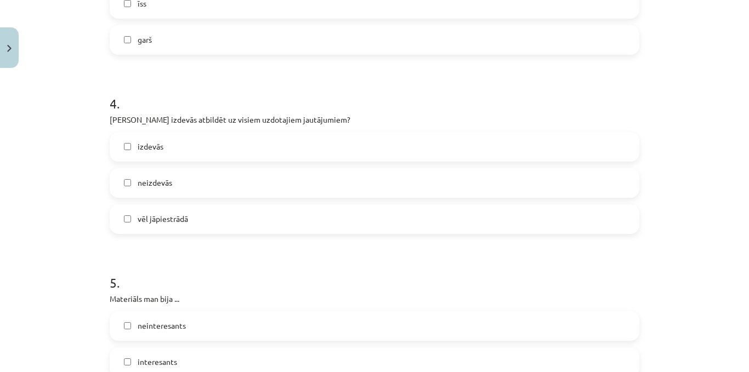
scroll to position [727, 0]
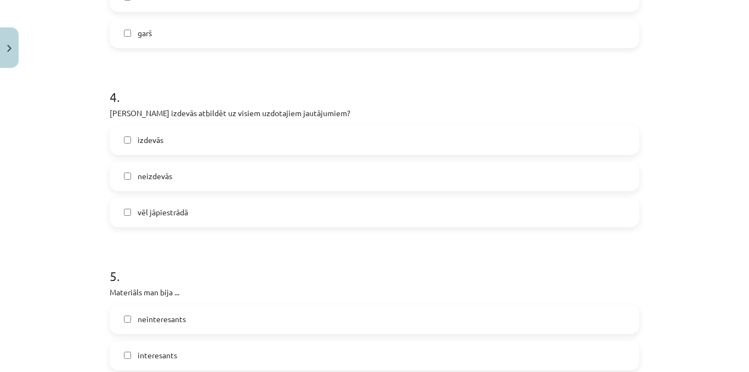
click at [200, 37] on label "garš" at bounding box center [374, 33] width 527 height 27
click at [175, 221] on label "vēl jāpiestrādā" at bounding box center [374, 212] width 527 height 27
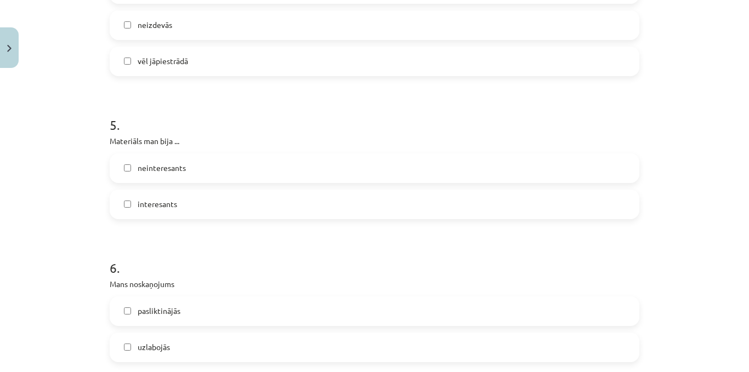
scroll to position [882, 0]
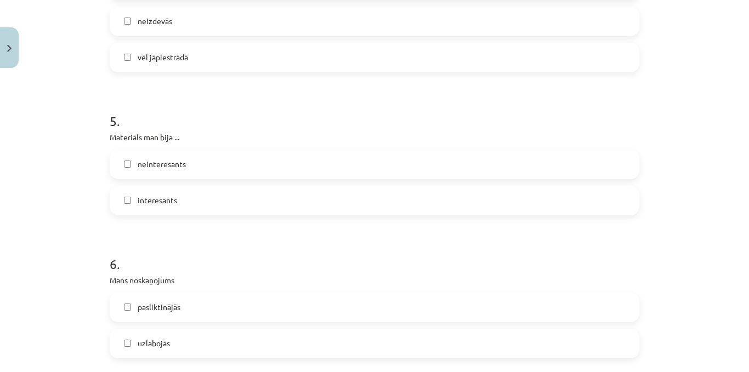
click at [217, 201] on label "interesants" at bounding box center [374, 200] width 527 height 27
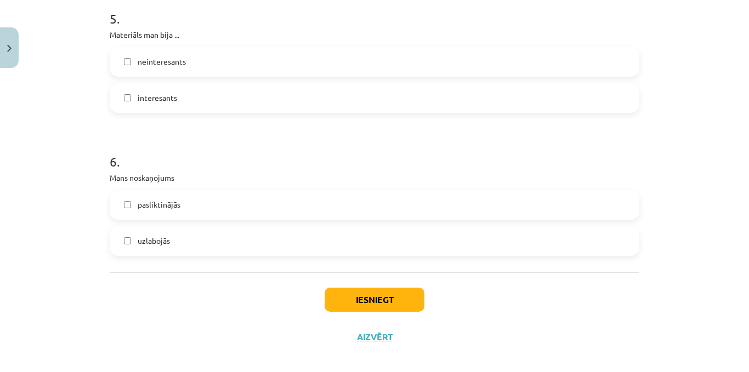
scroll to position [996, 0]
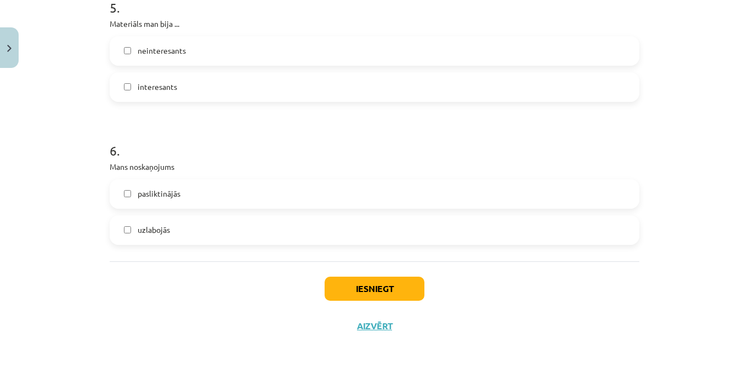
click at [159, 229] on span "uzlabojās" at bounding box center [154, 230] width 32 height 12
click at [353, 289] on button "Iesniegt" at bounding box center [374, 289] width 100 height 24
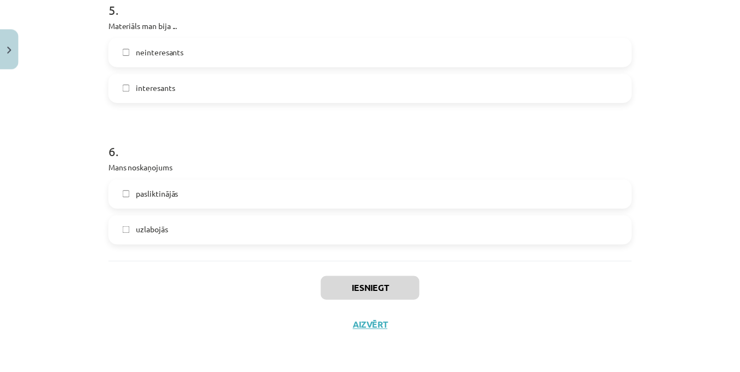
scroll to position [229, 0]
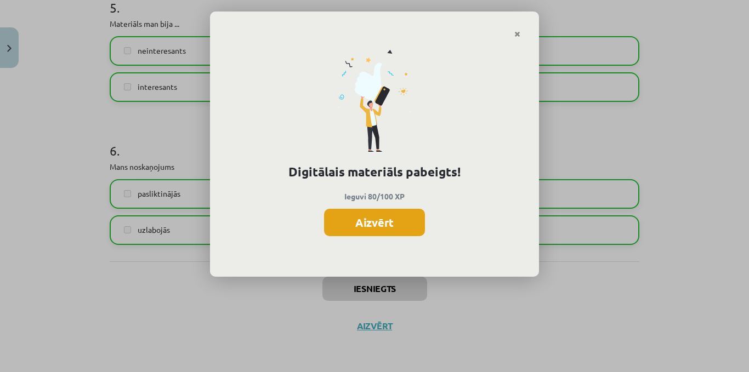
click at [401, 218] on button "Aizvērt" at bounding box center [374, 222] width 101 height 27
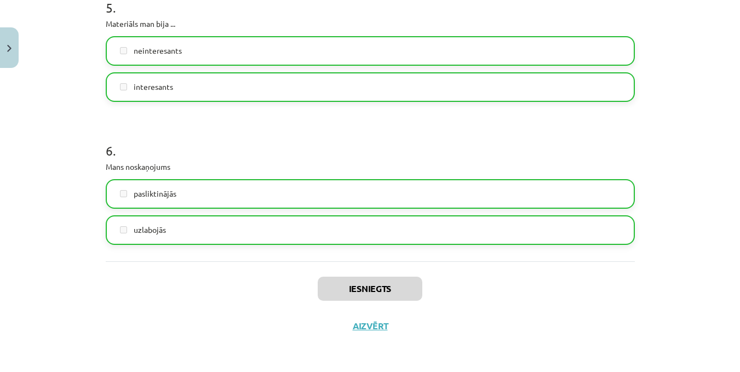
scroll to position [368, 0]
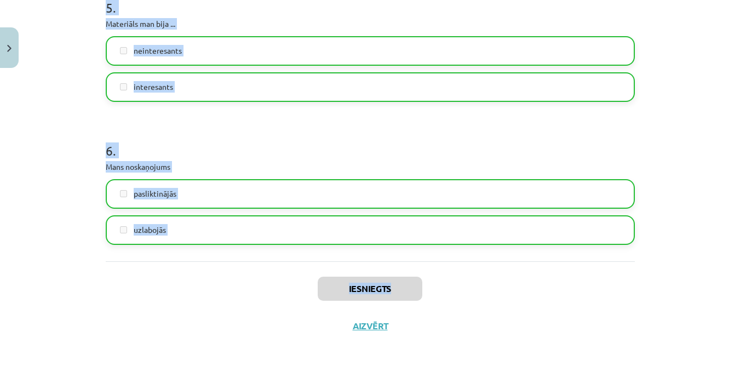
drag, startPoint x: 732, startPoint y: 277, endPoint x: 735, endPoint y: -48, distance: 325.0
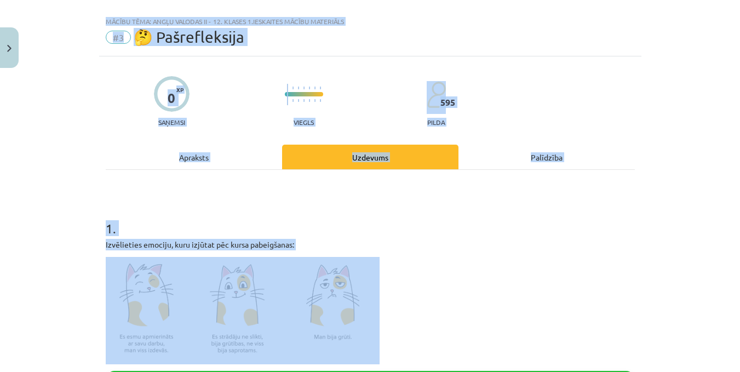
scroll to position [0, 0]
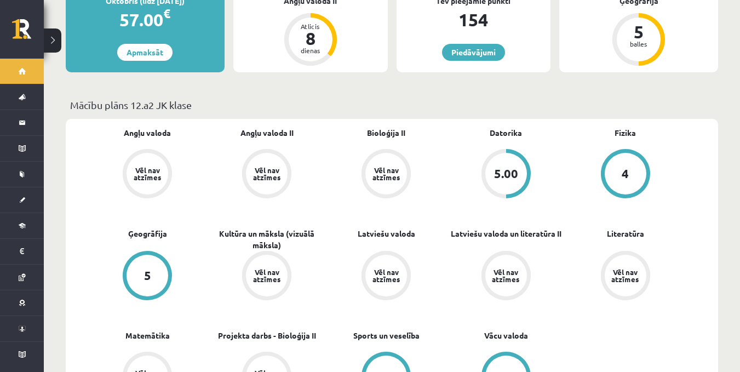
scroll to position [182, 0]
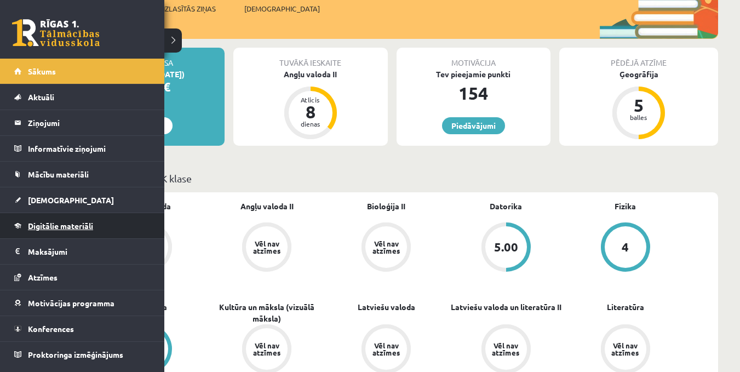
click at [59, 227] on span "Digitālie materiāli" at bounding box center [60, 226] width 65 height 10
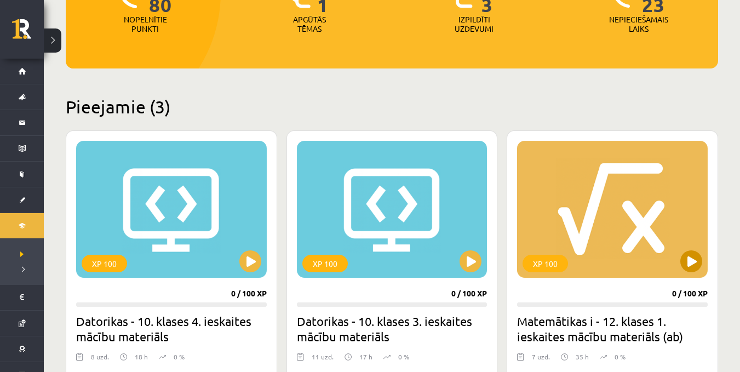
scroll to position [189, 0]
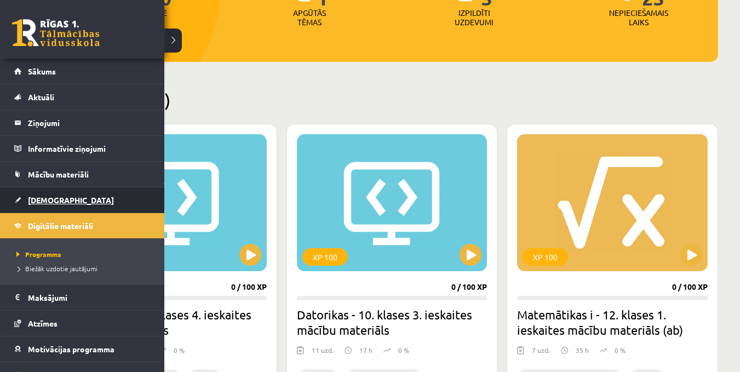
click at [45, 199] on span "[DEMOGRAPHIC_DATA]" at bounding box center [71, 200] width 86 height 10
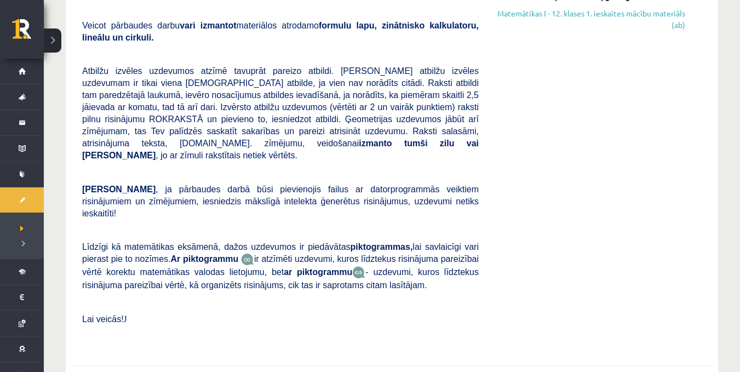
scroll to position [313, 0]
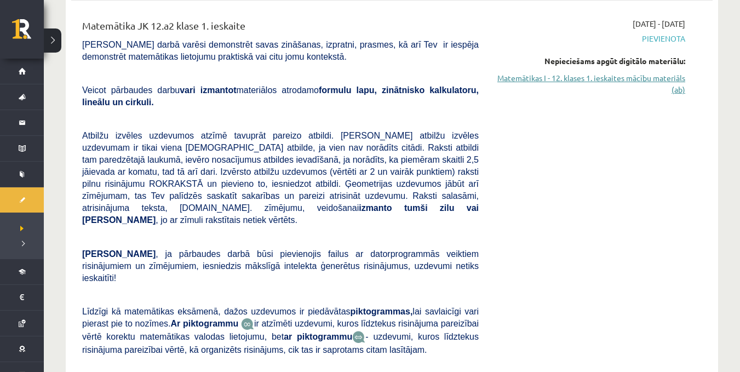
click at [639, 72] on link "Matemātikas I - 12. klases 1. ieskaites mācību materiāls (ab)" at bounding box center [590, 83] width 190 height 23
click at [637, 72] on link "Matemātikas I - 12. klases 1. ieskaites mācību materiāls (ab)" at bounding box center [590, 83] width 190 height 23
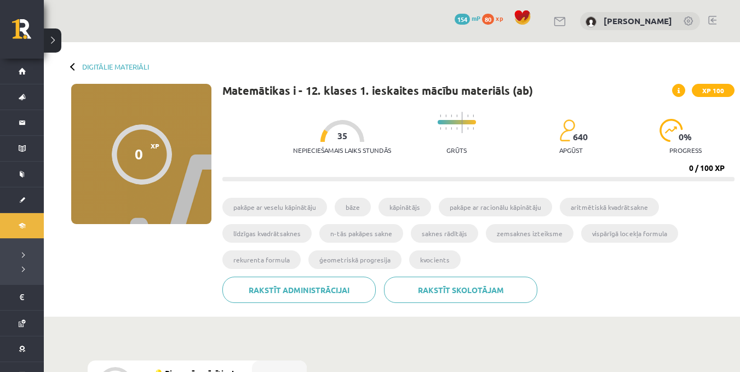
click at [131, 151] on div at bounding box center [142, 154] width 60 height 60
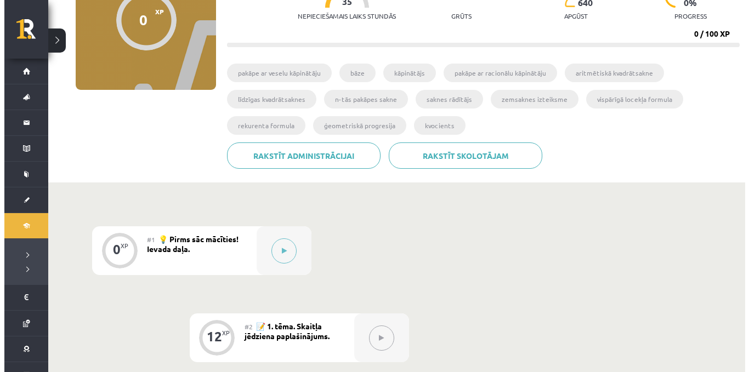
scroll to position [149, 0]
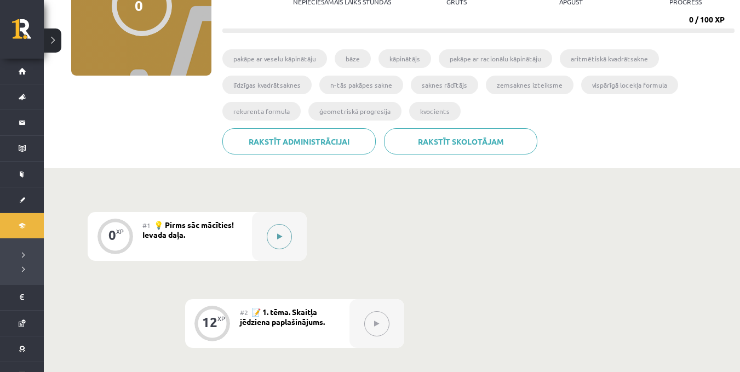
click at [275, 243] on button at bounding box center [279, 236] width 25 height 25
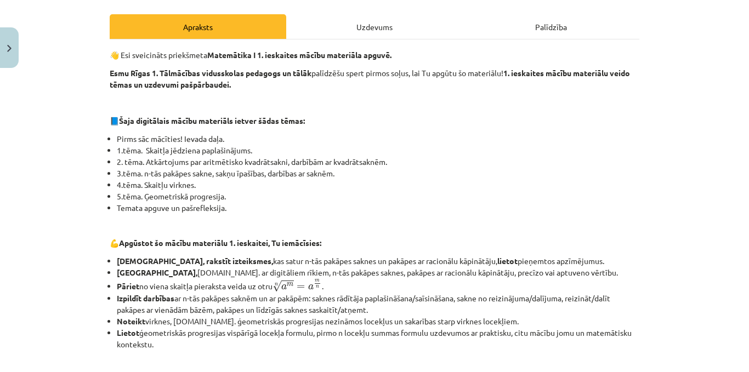
scroll to position [148, 0]
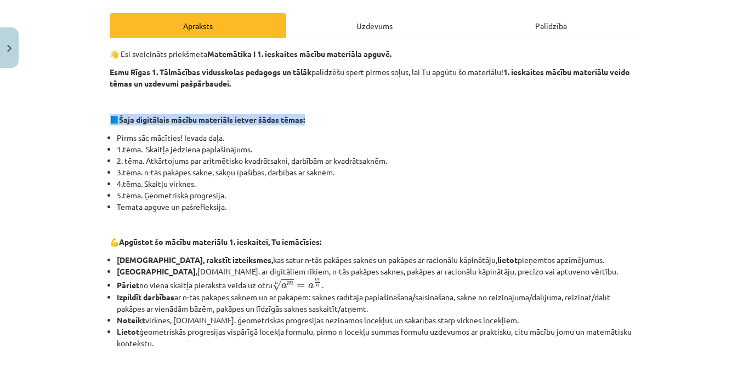
drag, startPoint x: 736, startPoint y: 98, endPoint x: 734, endPoint y: 113, distance: 15.6
click at [734, 113] on div "Mācību tēma: Matemātikas i - 12. klases 1. ieskaites mācību materiāls (ab) #1 💡…" at bounding box center [374, 186] width 749 height 372
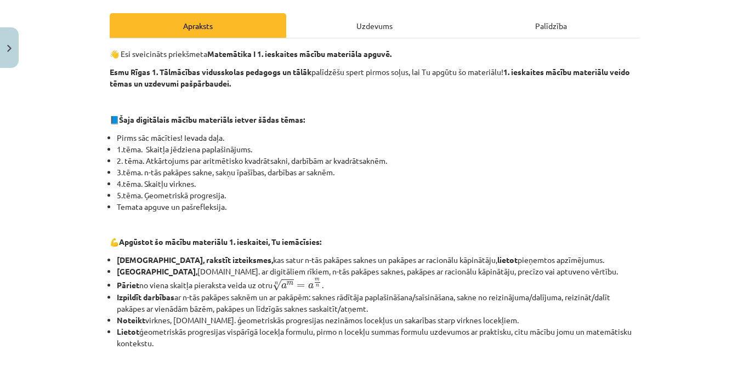
click at [499, 128] on div "👋 Esi sveicināts priekšmeta Matemātika I 1. ieskaites mācību materiāla apguvē. …" at bounding box center [374, 327] width 529 height 558
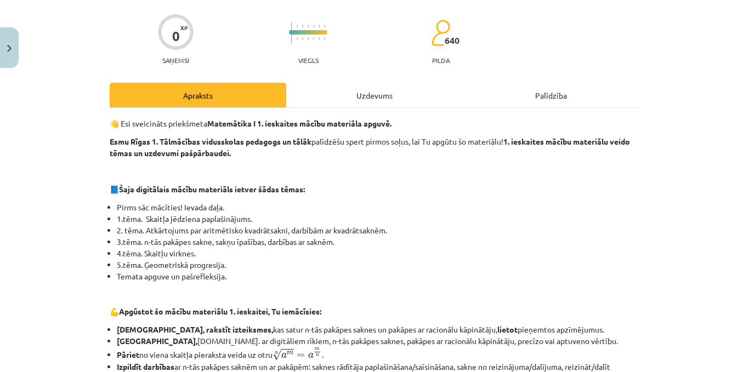
scroll to position [509, 0]
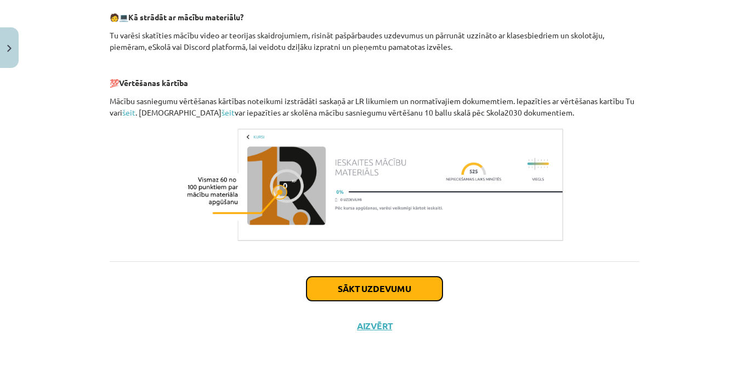
click at [369, 285] on button "Sākt uzdevumu" at bounding box center [374, 289] width 136 height 24
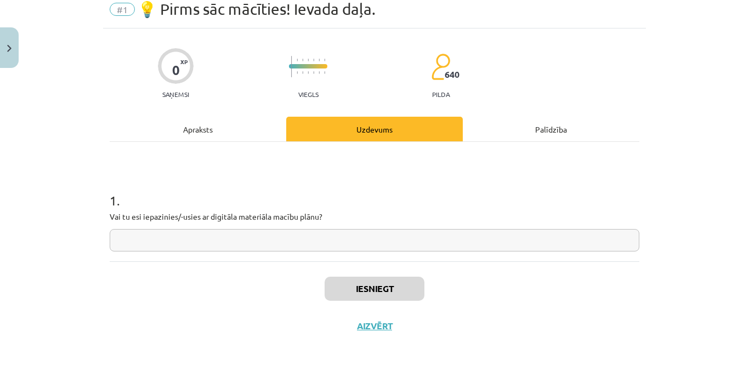
scroll to position [27, 0]
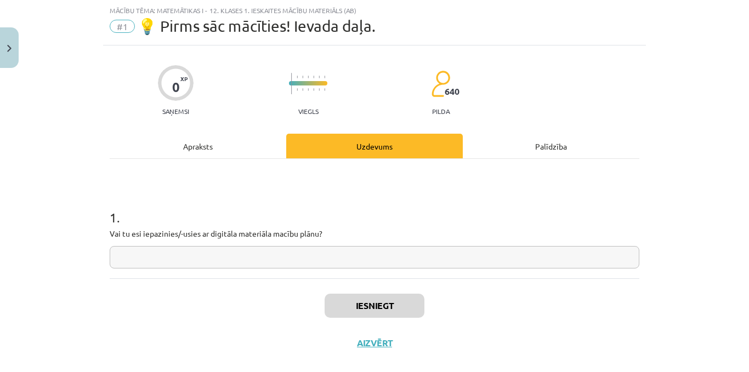
click at [255, 252] on input "text" at bounding box center [374, 257] width 529 height 22
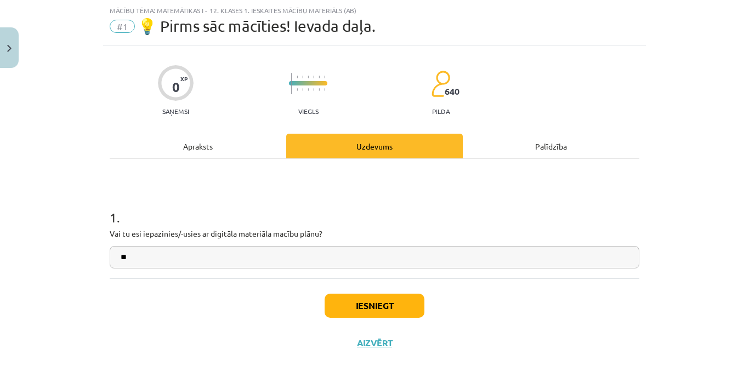
type input "**"
click at [341, 305] on button "Iesniegt" at bounding box center [374, 306] width 100 height 24
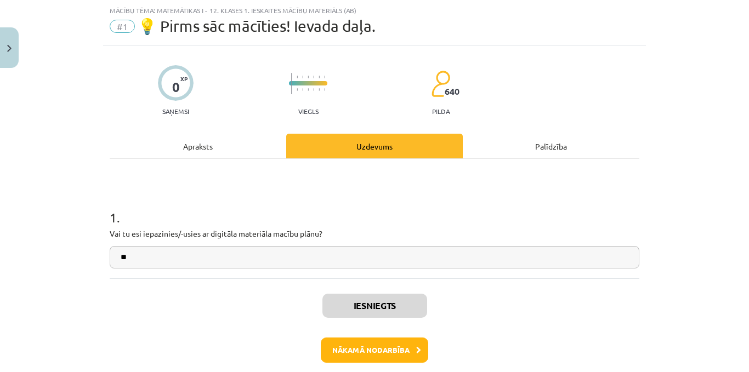
scroll to position [79, 0]
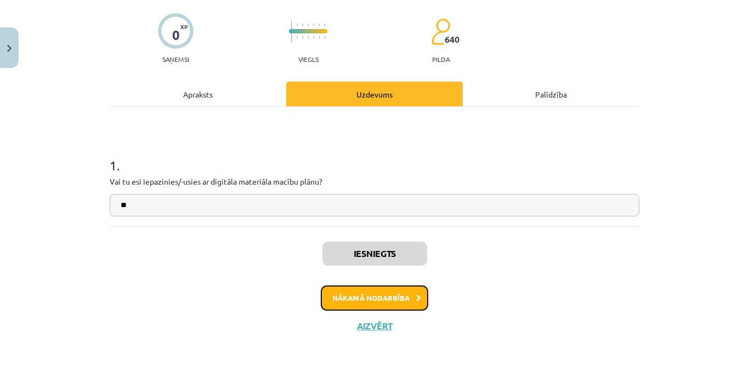
click at [361, 293] on button "Nākamā nodarbība" at bounding box center [374, 297] width 107 height 25
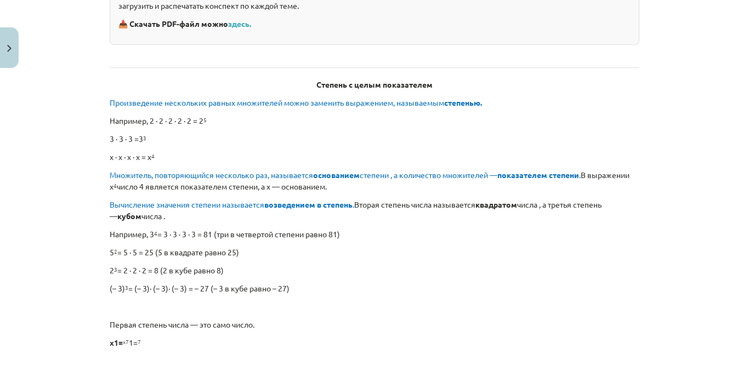
scroll to position [277, 0]
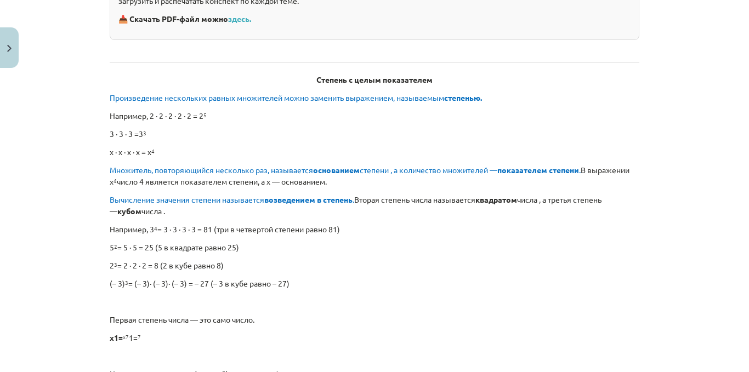
drag, startPoint x: 729, startPoint y: 1, endPoint x: 234, endPoint y: 292, distance: 574.3
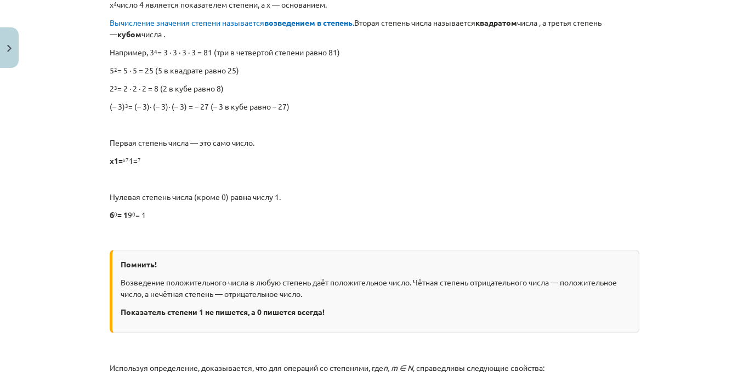
scroll to position [482, 0]
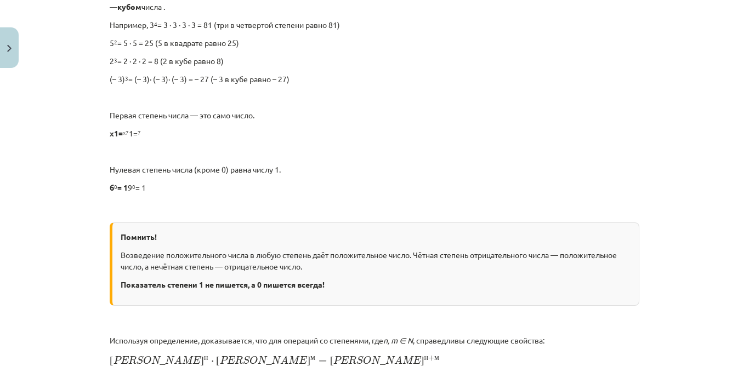
click at [737, 150] on div "Тема исследования: Математика I - 12 класс, 1-й тест, учебный материал (ab) #2 …" at bounding box center [374, 186] width 749 height 372
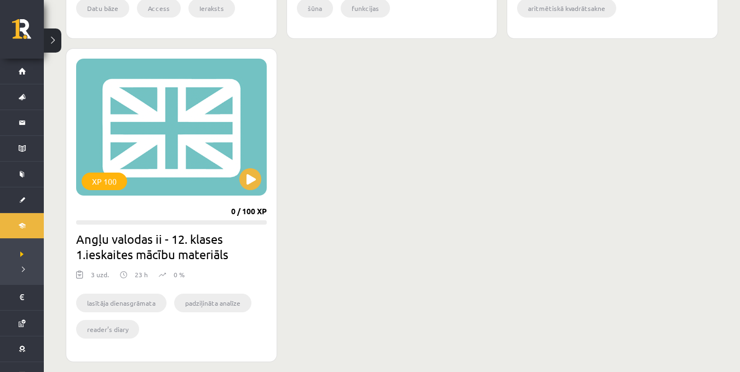
scroll to position [628, 0]
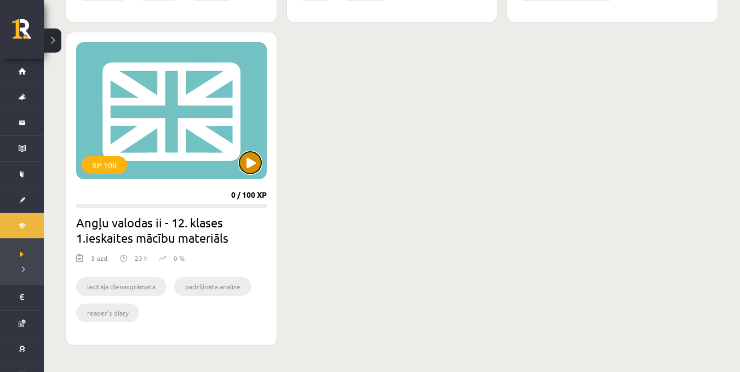
click at [250, 161] on button at bounding box center [250, 163] width 22 height 22
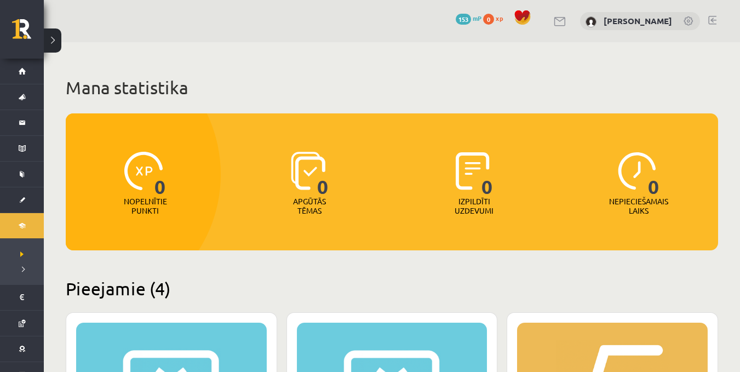
scroll to position [628, 0]
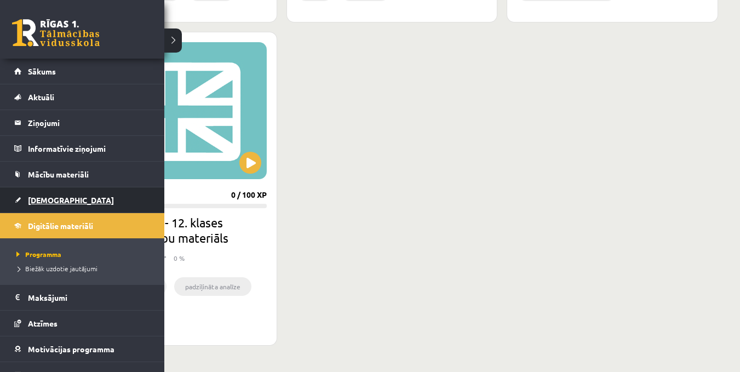
click at [59, 194] on link "[DEMOGRAPHIC_DATA]" at bounding box center [82, 199] width 136 height 25
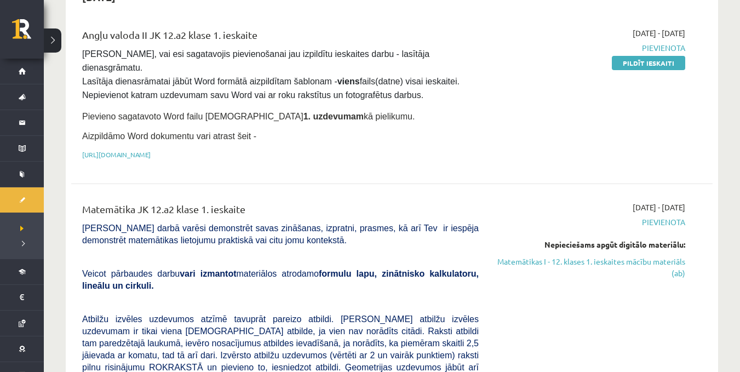
scroll to position [76, 0]
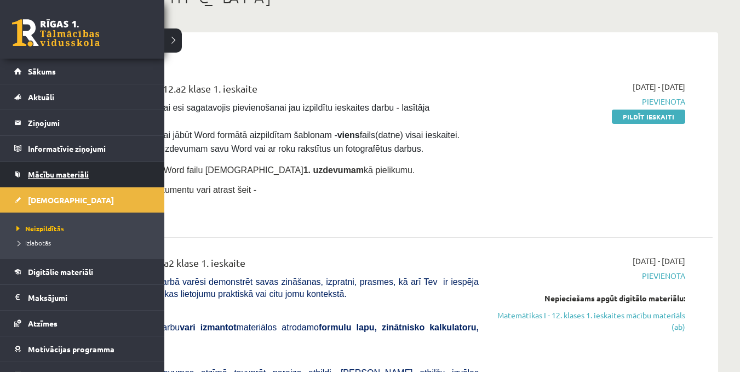
click at [65, 170] on span "Mācību materiāli" at bounding box center [58, 174] width 61 height 10
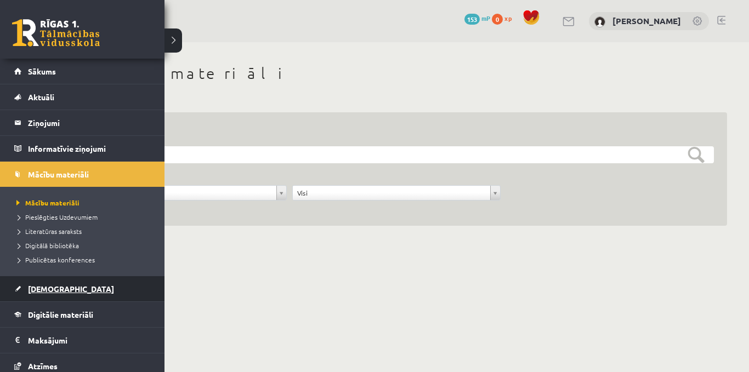
click at [70, 288] on link "[DEMOGRAPHIC_DATA]" at bounding box center [82, 288] width 136 height 25
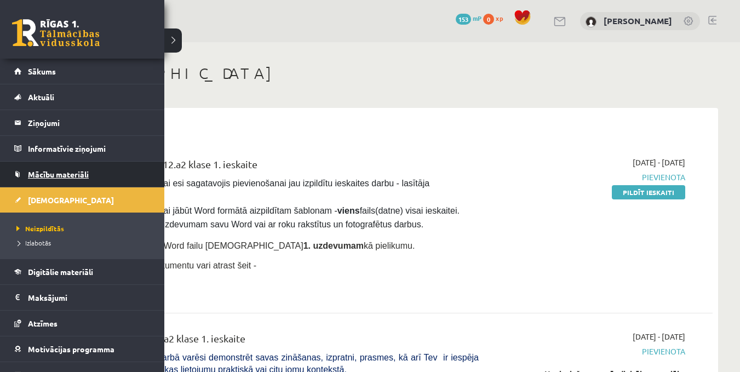
click at [73, 175] on span "Mācību materiāli" at bounding box center [58, 174] width 61 height 10
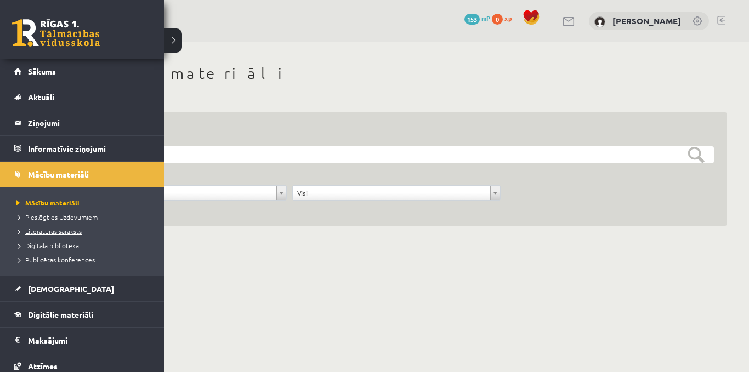
click at [50, 231] on span "Literatūras saraksts" at bounding box center [48, 231] width 68 height 9
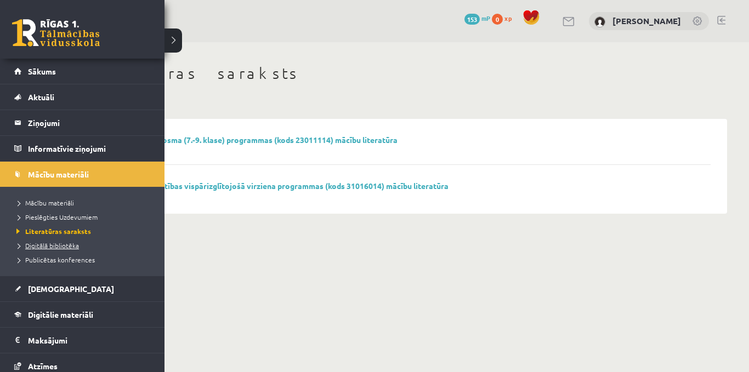
click at [38, 245] on span "Digitālā bibliotēka" at bounding box center [46, 245] width 65 height 9
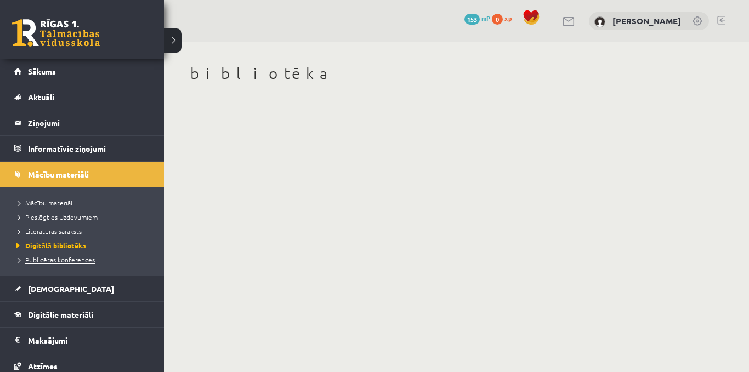
click at [35, 264] on link "Publicētas konferences" at bounding box center [84, 260] width 140 height 10
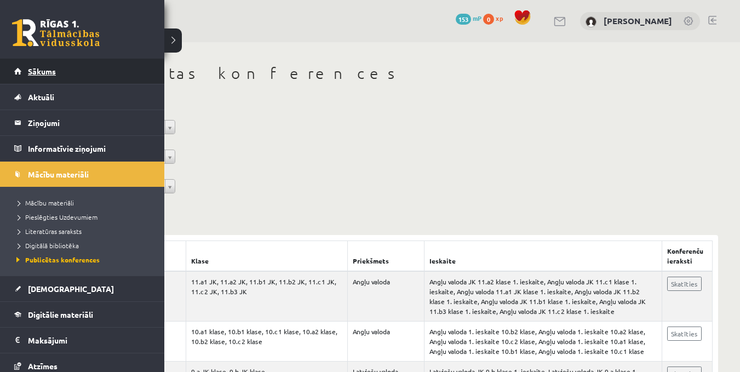
click at [55, 65] on link "Sākums" at bounding box center [82, 71] width 136 height 25
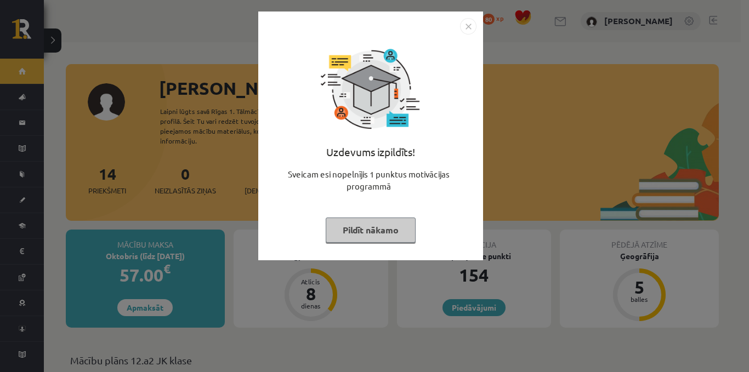
click at [745, 89] on div "Uzdevums izpildīts! Sveicam esi nopelnījis 1 punktus motivācijas programmā Pild…" at bounding box center [374, 186] width 749 height 372
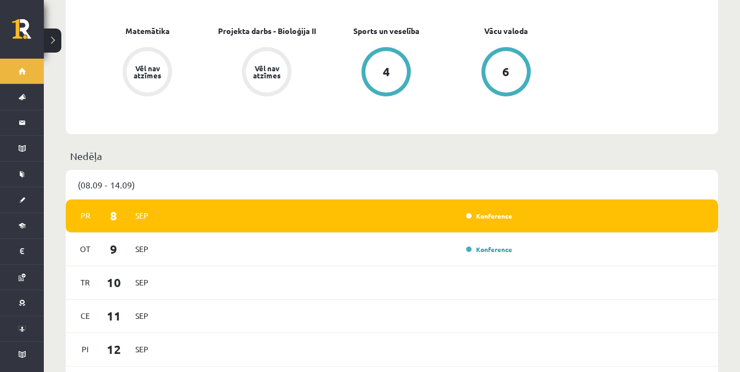
scroll to position [598, 0]
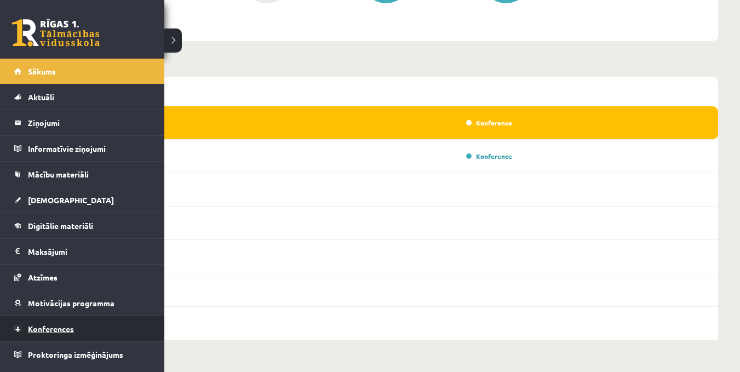
click at [64, 324] on span "Konferences" at bounding box center [51, 329] width 46 height 10
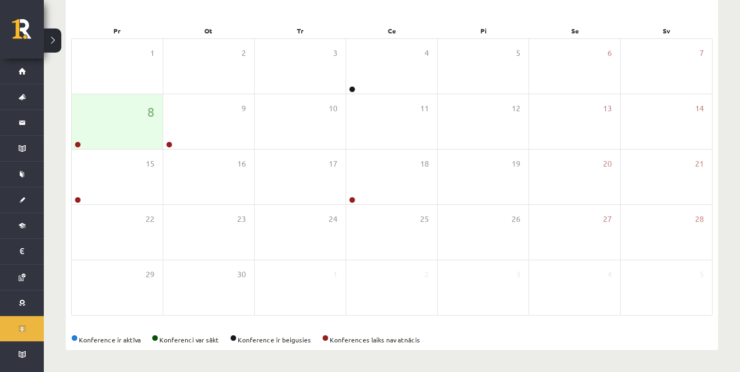
scroll to position [152, 0]
click at [100, 127] on div "8" at bounding box center [117, 121] width 91 height 55
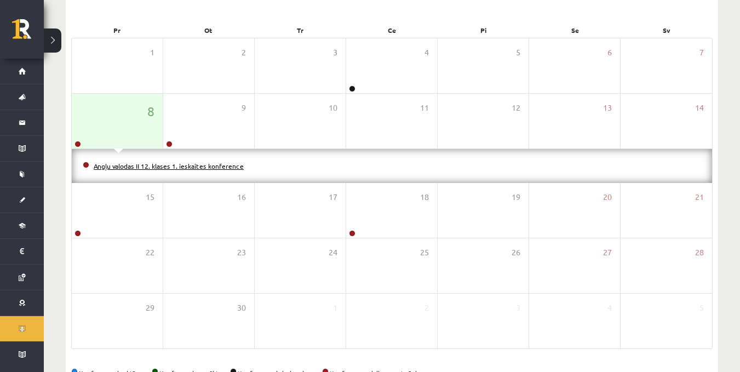
click at [113, 165] on link "Angļu valodas II 12. klases 1. ieskaites konference" at bounding box center [169, 166] width 150 height 9
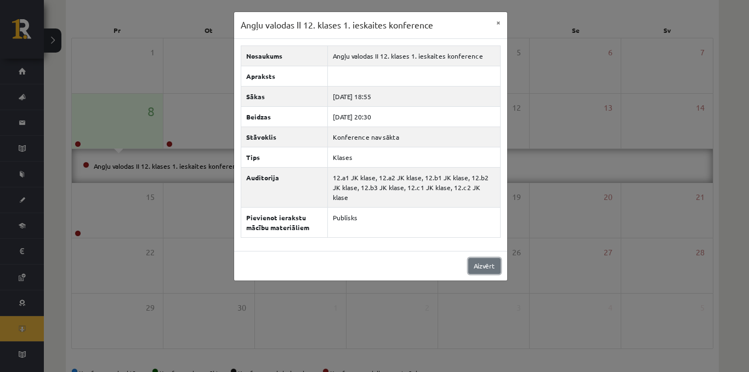
click at [488, 258] on link "Aizvērt" at bounding box center [484, 266] width 32 height 16
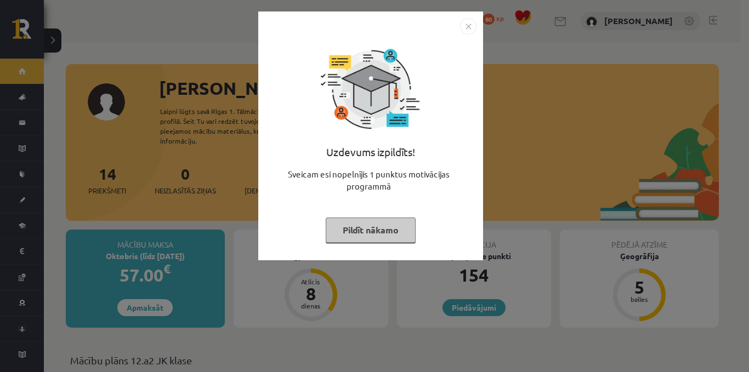
click at [470, 32] on img "Close" at bounding box center [468, 26] width 16 height 16
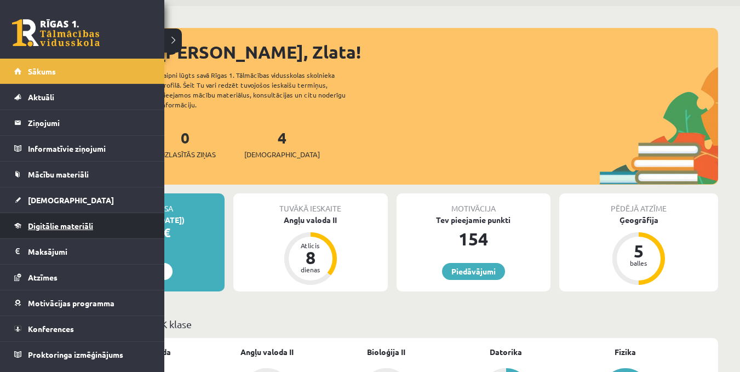
scroll to position [55, 0]
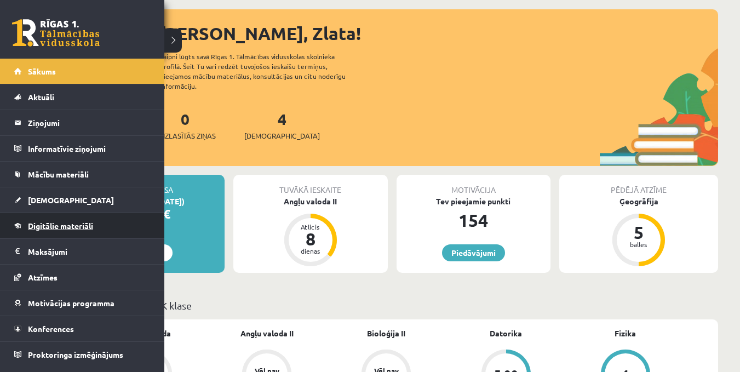
click at [56, 222] on span "Digitālie materiāli" at bounding box center [60, 226] width 65 height 10
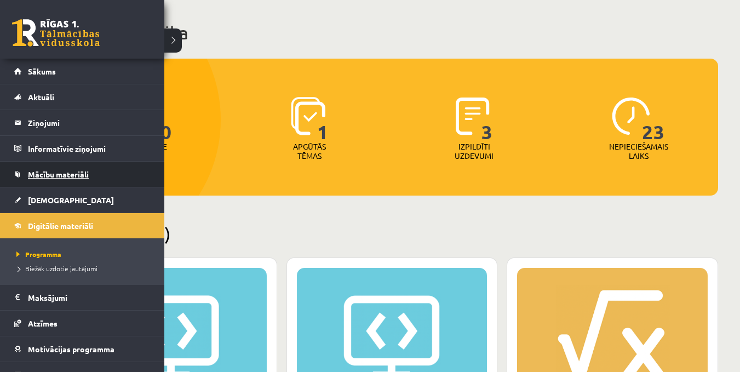
click at [70, 178] on span "Mācību materiāli" at bounding box center [58, 174] width 61 height 10
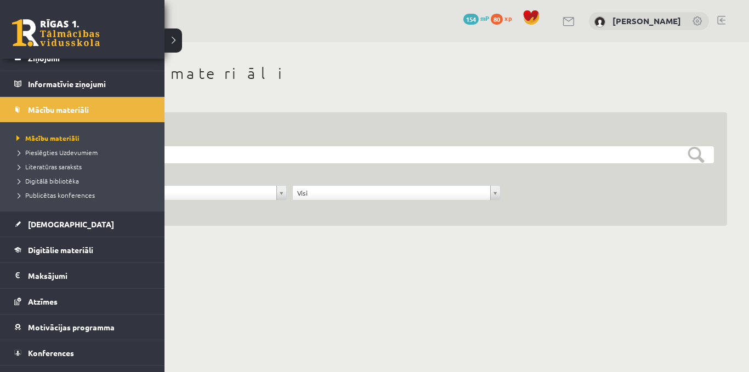
scroll to position [84, 0]
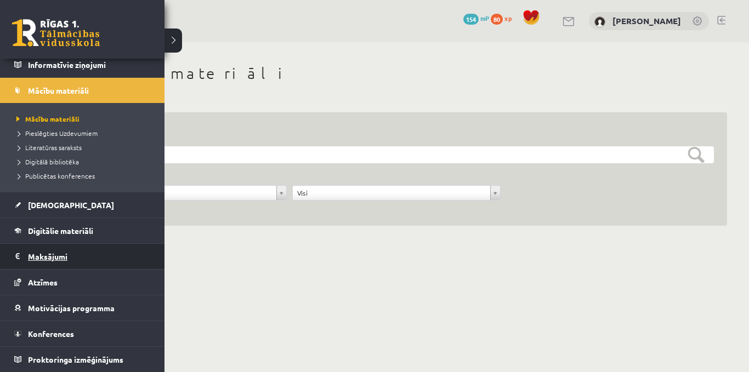
click at [38, 259] on legend "Maksājumi 0" at bounding box center [89, 256] width 123 height 25
